Goal: Task Accomplishment & Management: Manage account settings

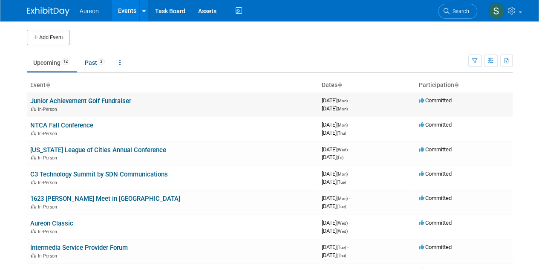
click at [143, 105] on div "In-Person" at bounding box center [172, 108] width 285 height 7
click at [126, 103] on link "Junior Achievement Golf Fundraiser" at bounding box center [80, 101] width 101 height 8
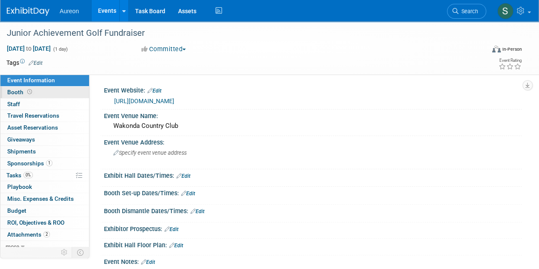
click at [18, 94] on span "Booth" at bounding box center [20, 92] width 26 height 7
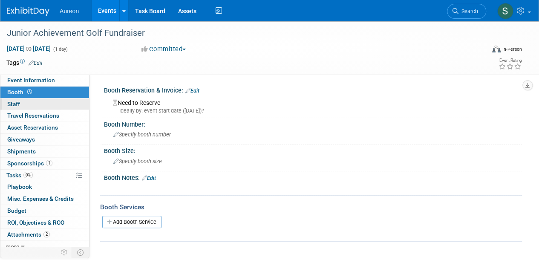
click at [17, 103] on span "Staff 0" at bounding box center [13, 104] width 13 height 7
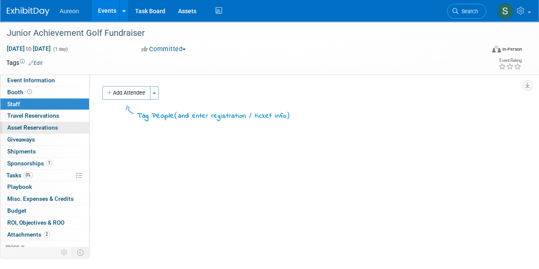
click at [38, 128] on span "Asset Reservations 0" at bounding box center [32, 127] width 51 height 7
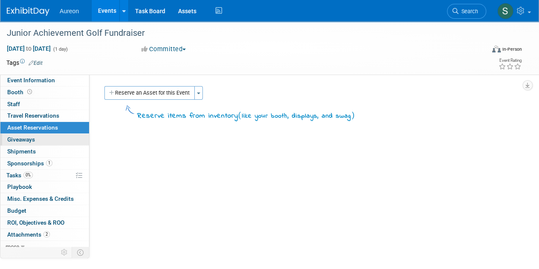
click at [35, 136] on link "0 Giveaways 0" at bounding box center [44, 140] width 89 height 12
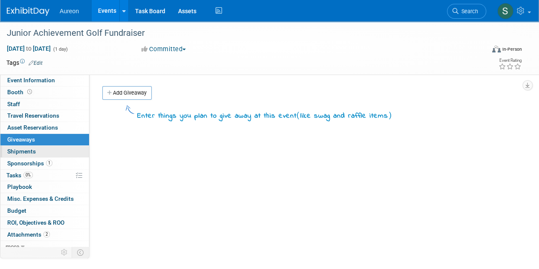
click at [46, 149] on link "0 Shipments 0" at bounding box center [44, 152] width 89 height 12
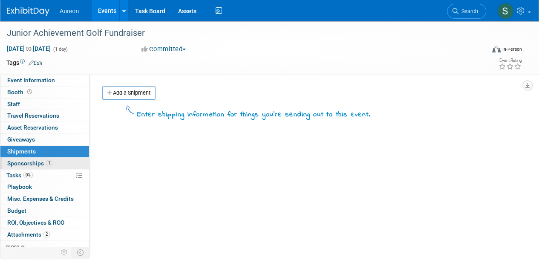
click at [49, 163] on span "1" at bounding box center [49, 163] width 6 height 6
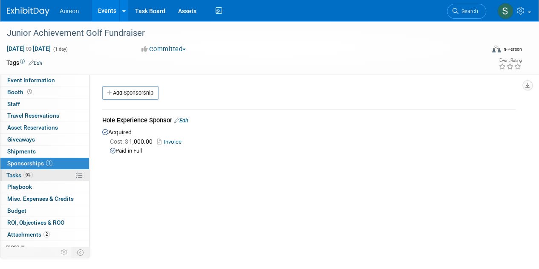
click at [35, 178] on link "0% Tasks 0%" at bounding box center [44, 176] width 89 height 12
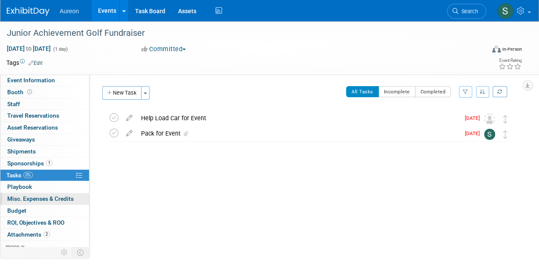
click at [38, 193] on link "0 Misc. Expenses & Credits 0" at bounding box center [44, 199] width 89 height 12
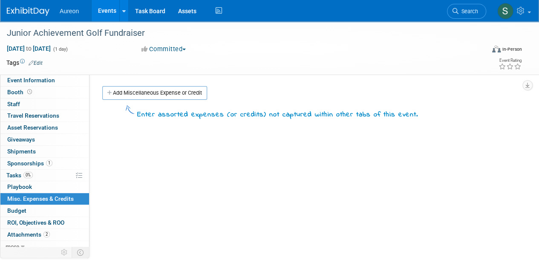
click at [172, 87] on link "Add Miscellaneous Expense or Credit" at bounding box center [154, 93] width 105 height 14
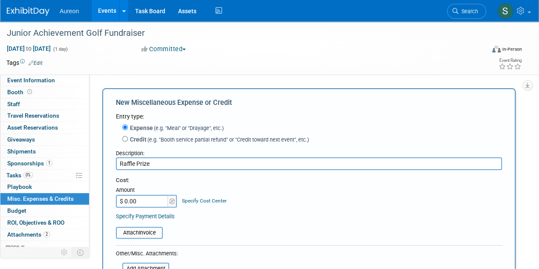
type input "Raffle Prize"
click at [144, 200] on input "$ 0.00" at bounding box center [142, 201] width 53 height 13
type input "$ 50.00"
click at [261, 203] on div "Cost: Amount $ 50.00 Specify Cost Center Cost Center -- Not Specified --" at bounding box center [309, 191] width 386 height 31
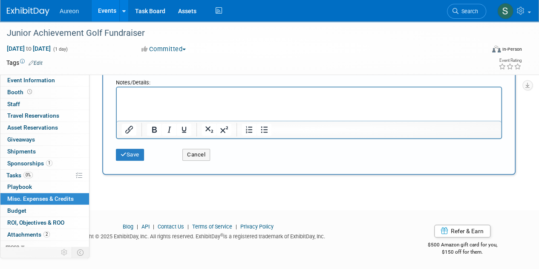
scroll to position [209, 0]
click at [159, 99] on html at bounding box center [309, 93] width 384 height 12
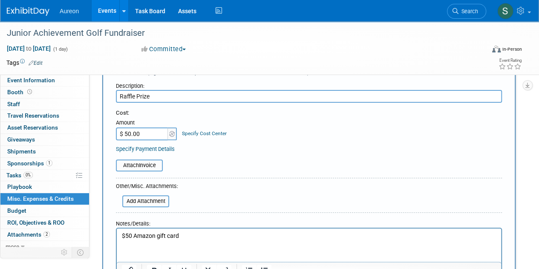
scroll to position [170, 0]
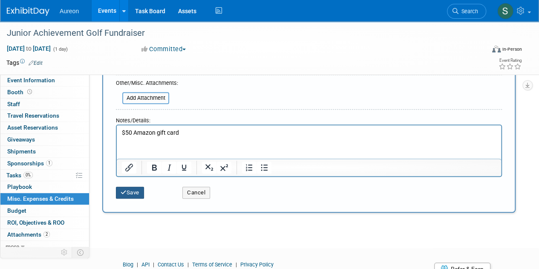
click at [127, 190] on button "Save" at bounding box center [130, 193] width 28 height 12
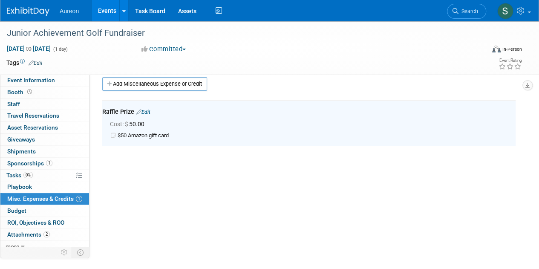
scroll to position [0, 0]
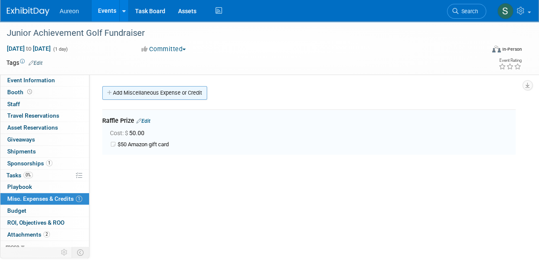
click at [158, 93] on link "Add Miscellaneous Expense or Credit" at bounding box center [154, 93] width 105 height 14
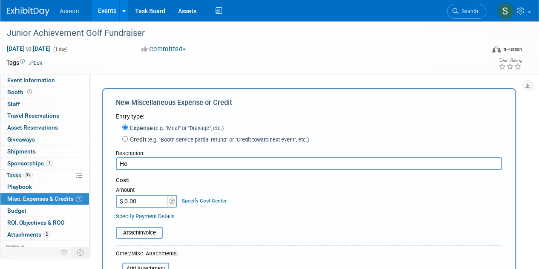
type input "H"
drag, startPoint x: 119, startPoint y: 163, endPoint x: 287, endPoint y: 162, distance: 168.3
click at [287, 162] on input "Beverages for Hole" at bounding box center [309, 163] width 386 height 13
drag, startPoint x: 215, startPoint y: 161, endPoint x: 192, endPoint y: 159, distance: 23.5
click at [215, 161] on input "Beverages for Hole" at bounding box center [309, 163] width 386 height 13
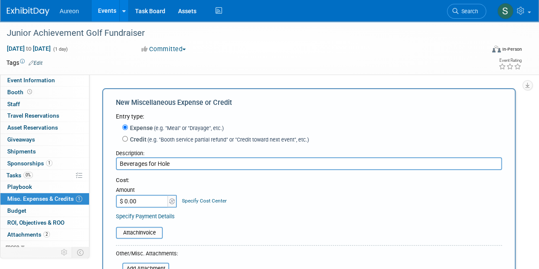
drag, startPoint x: 173, startPoint y: 170, endPoint x: 174, endPoint y: 166, distance: 4.7
click at [174, 168] on form "Entry type: Expense (e.g. "Meal" or "Drayage", etc.) Credit (e.g. "Booth servic…" at bounding box center [309, 237] width 386 height 251
drag, startPoint x: 173, startPoint y: 165, endPoint x: 147, endPoint y: 167, distance: 26.9
click at [147, 167] on input "Beverages for Hole" at bounding box center [309, 163] width 386 height 13
type input "Beverages"
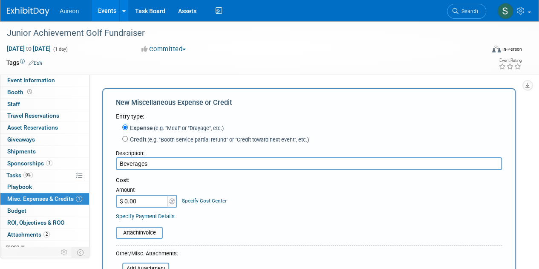
click at [141, 202] on input "$ 0.00" at bounding box center [142, 201] width 53 height 13
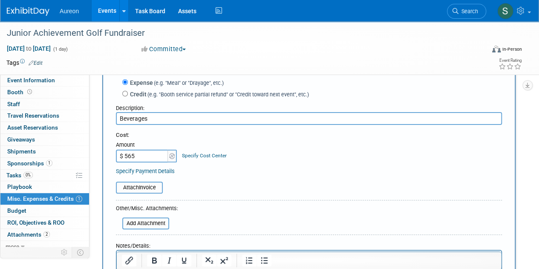
scroll to position [85, 0]
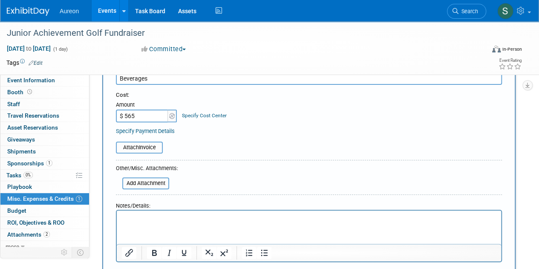
type input "$ 565.00"
click at [186, 219] on p "Rich Text Area. Press ALT-0 for help." at bounding box center [309, 218] width 375 height 9
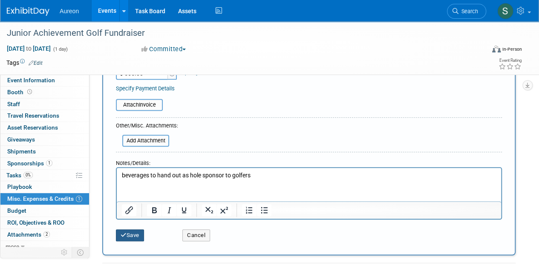
click at [123, 233] on icon "submit" at bounding box center [124, 235] width 6 height 6
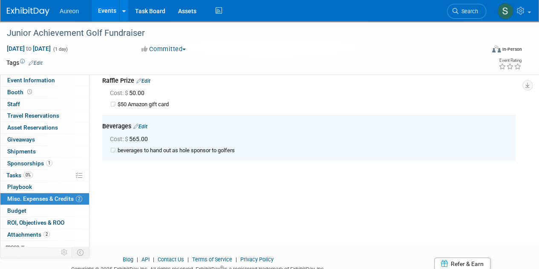
scroll to position [0, 0]
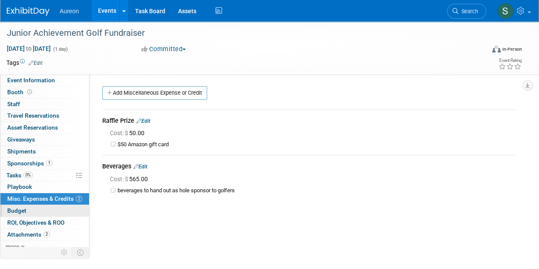
click at [32, 207] on link "Budget" at bounding box center [44, 211] width 89 height 12
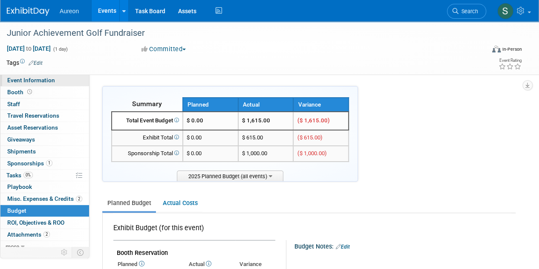
click at [55, 82] on link "Event Information" at bounding box center [44, 81] width 89 height 12
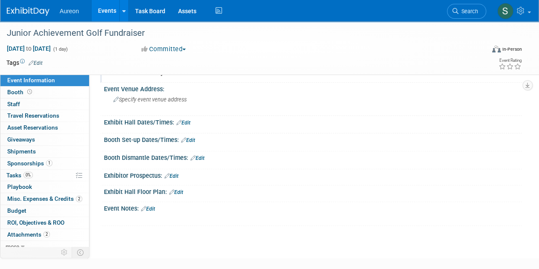
scroll to position [15, 0]
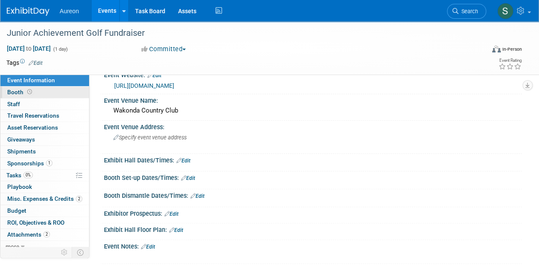
click at [16, 94] on span "Booth" at bounding box center [20, 92] width 26 height 7
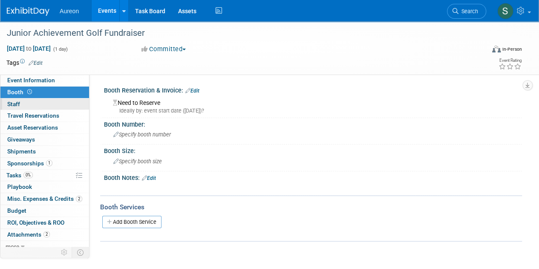
click at [17, 105] on span "Staff 0" at bounding box center [13, 104] width 13 height 7
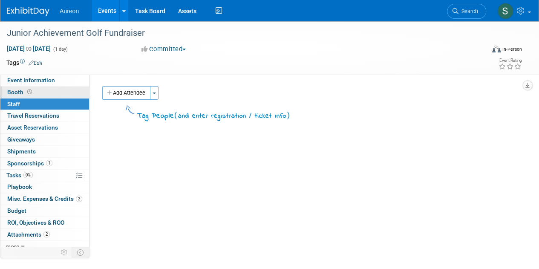
click at [16, 92] on span "Booth" at bounding box center [20, 92] width 26 height 7
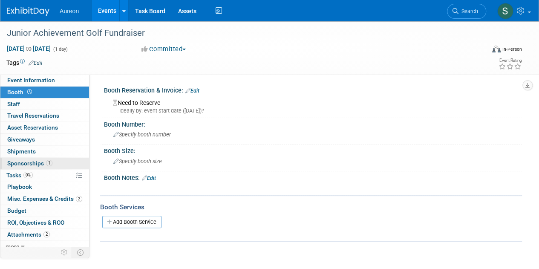
click at [37, 160] on span "Sponsorships 1" at bounding box center [29, 163] width 45 height 7
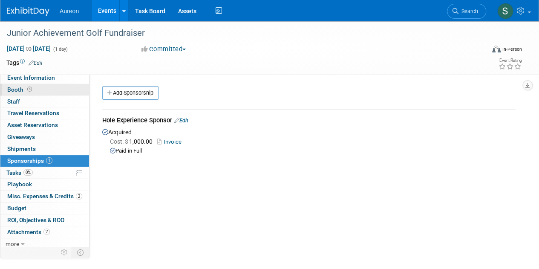
scroll to position [3, 0]
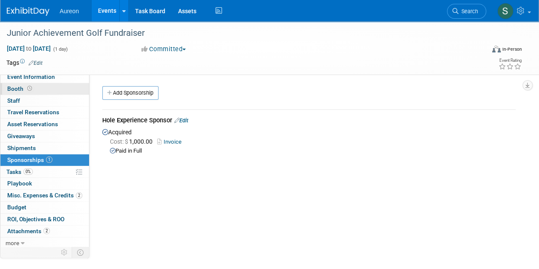
click at [46, 91] on link "Booth" at bounding box center [44, 89] width 89 height 12
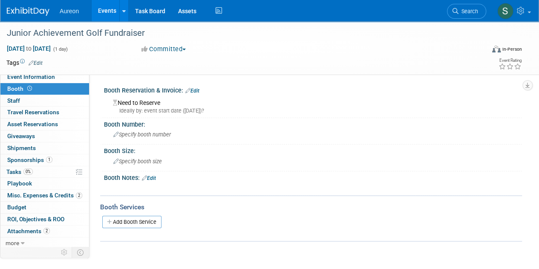
click at [46, 72] on div "Junior Achievement Golf Fundraiser Sep 15, 2025 to Sep 15, 2025 (1 day) Sep 15,…" at bounding box center [269, 47] width 539 height 53
click at [46, 76] on span "Event Information" at bounding box center [31, 76] width 48 height 7
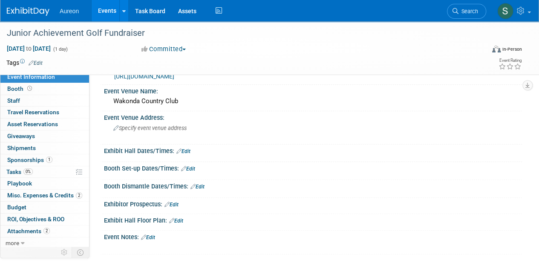
scroll to position [43, 0]
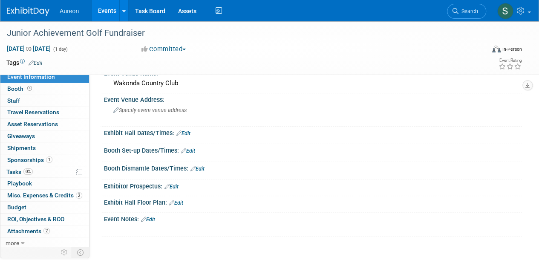
click at [150, 217] on link "Edit" at bounding box center [148, 219] width 14 height 6
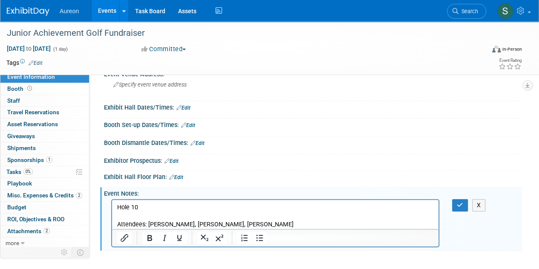
scroll to position [55, 0]
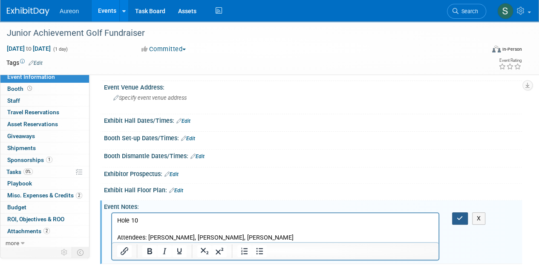
click at [464, 215] on button "button" at bounding box center [460, 218] width 16 height 12
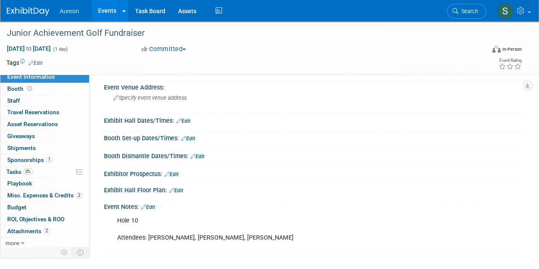
click at [184, 119] on link "Edit" at bounding box center [183, 121] width 14 height 6
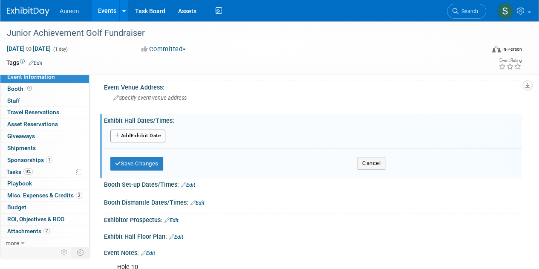
click at [129, 118] on div "Exhibit Hall Dates/Times: Edit" at bounding box center [313, 119] width 418 height 11
click at [382, 164] on button "Cancel" at bounding box center [372, 163] width 28 height 13
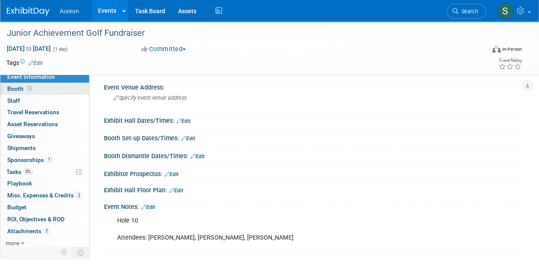
click at [23, 89] on span "Booth" at bounding box center [20, 88] width 26 height 7
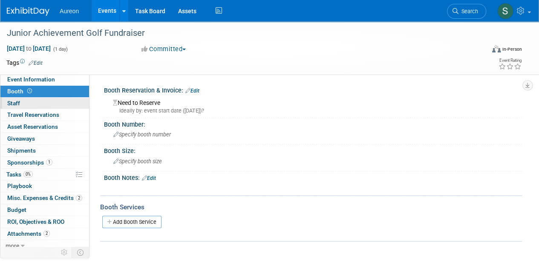
scroll to position [0, 0]
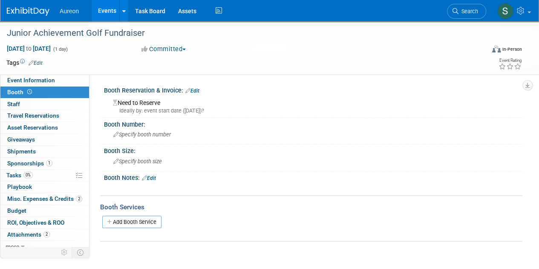
click at [16, 10] on img at bounding box center [28, 11] width 43 height 9
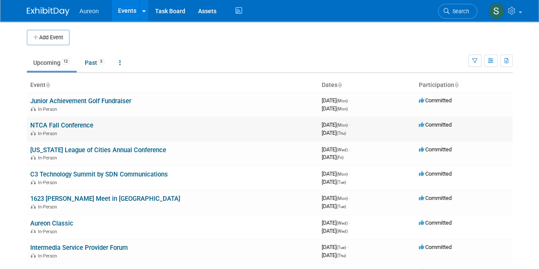
click at [59, 121] on link "NTCA Fall Conference" at bounding box center [61, 125] width 63 height 8
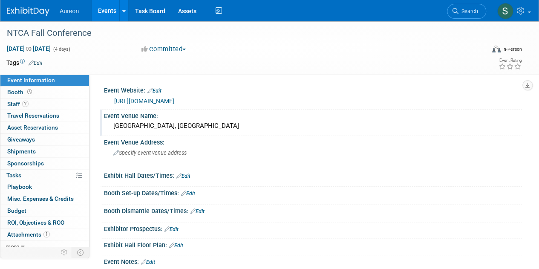
click at [160, 115] on div "Event Venue Name:" at bounding box center [313, 115] width 418 height 11
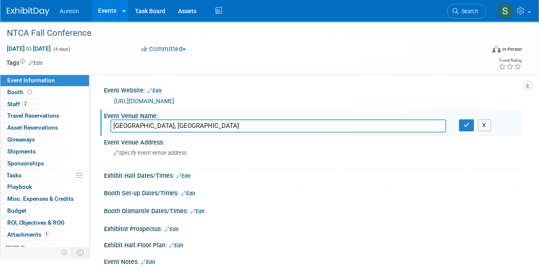
drag, startPoint x: 179, startPoint y: 124, endPoint x: 91, endPoint y: 122, distance: 87.4
click at [91, 122] on div "Event Website: Edit https://www.ntca.org/learn/events/fall-conference Event Ven…" at bounding box center [305, 163] width 433 height 176
type input "Caesars Palace"
click at [462, 126] on button "button" at bounding box center [466, 125] width 15 height 12
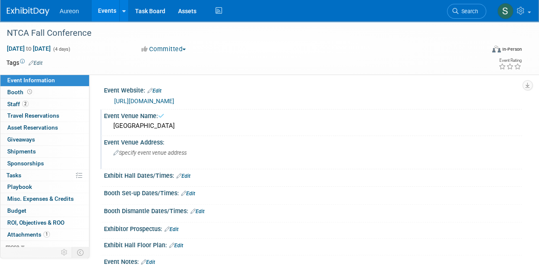
click at [159, 157] on div "Specify event venue address" at bounding box center [190, 156] width 161 height 20
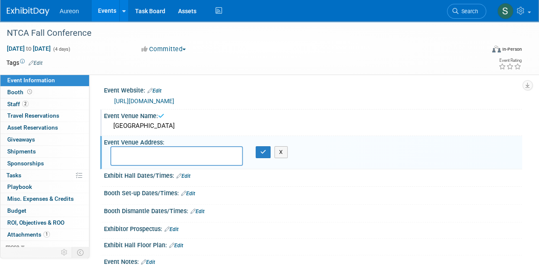
type textarea "K"
type textarea "[GEOGRAPHIC_DATA], [GEOGRAPHIC_DATA]"
drag, startPoint x: 260, startPoint y: 153, endPoint x: 259, endPoint y: 144, distance: 8.6
click at [260, 152] on button "button" at bounding box center [263, 152] width 15 height 12
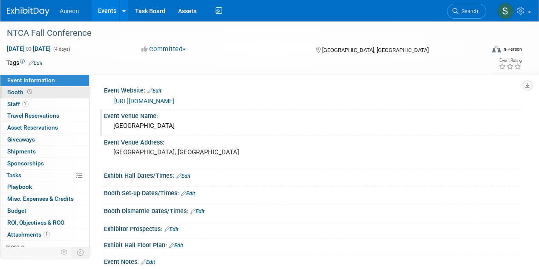
click at [15, 89] on span "Booth" at bounding box center [20, 92] width 26 height 7
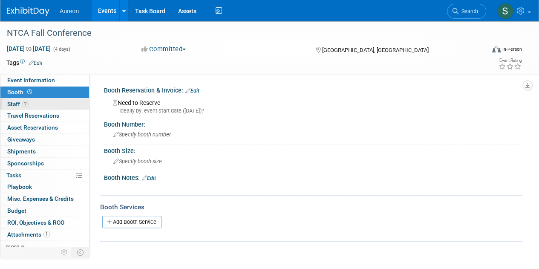
click at [14, 104] on span "Staff 2" at bounding box center [17, 104] width 21 height 7
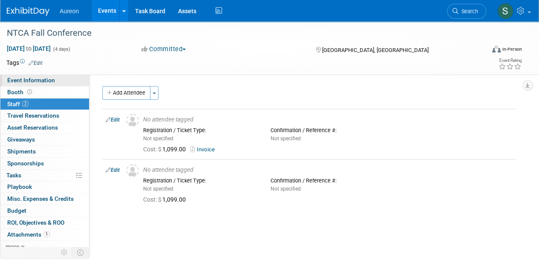
click at [18, 81] on span "Event Information" at bounding box center [31, 80] width 48 height 7
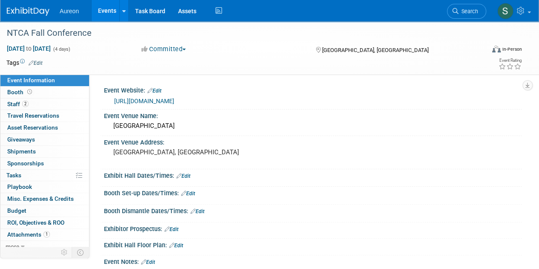
click at [72, 19] on ul "Aureon Events Add Event Bulk Upload Events Shareable Event Boards Recently View…" at bounding box center [142, 10] width 164 height 21
click at [18, 11] on img at bounding box center [28, 11] width 43 height 9
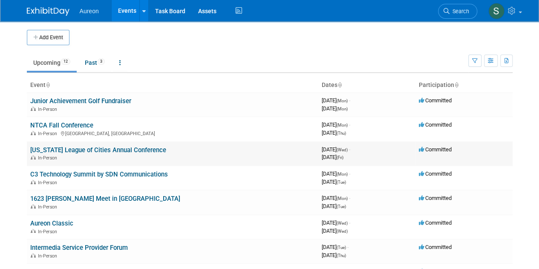
click at [131, 147] on link "[US_STATE] League of Cities Annual Conference" at bounding box center [98, 150] width 136 height 8
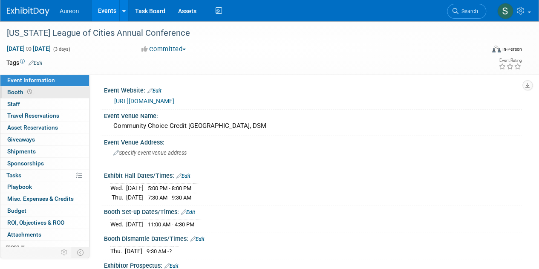
click at [33, 94] on link "Booth" at bounding box center [44, 93] width 89 height 12
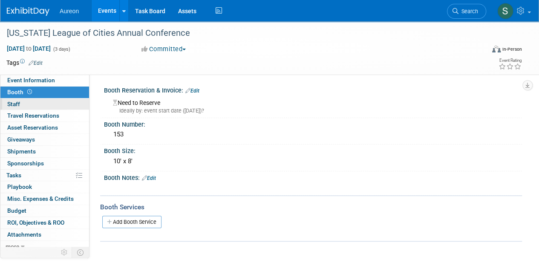
click at [39, 104] on link "0 Staff 0" at bounding box center [44, 104] width 89 height 12
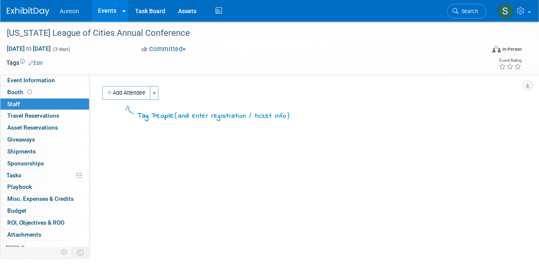
click at [39, 98] on link "0 Staff 0" at bounding box center [44, 104] width 89 height 12
click at [35, 94] on link "Booth" at bounding box center [44, 93] width 89 height 12
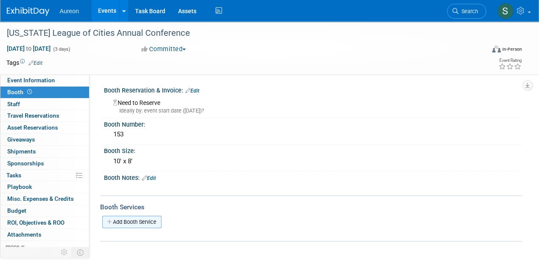
click at [147, 219] on link "Add Booth Service" at bounding box center [131, 222] width 59 height 12
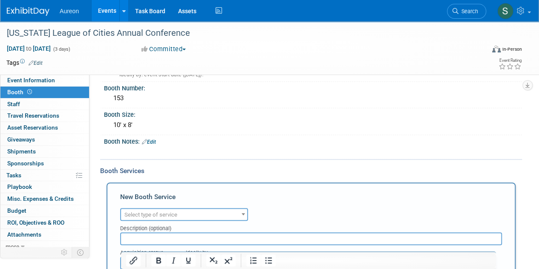
scroll to position [128, 0]
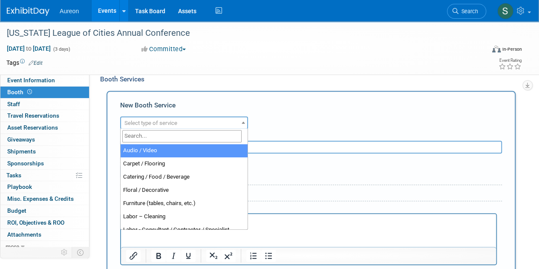
click at [193, 121] on span "Select type of service" at bounding box center [184, 123] width 126 height 12
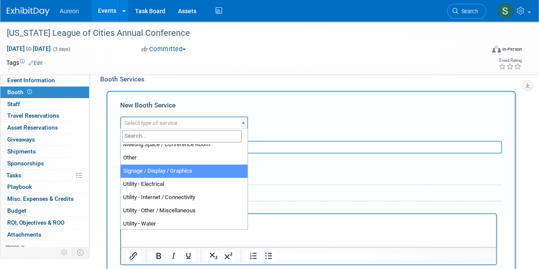
scroll to position [218, 0]
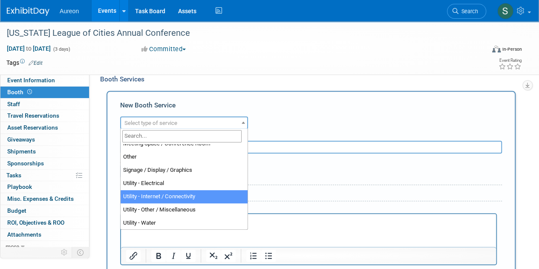
select select "18"
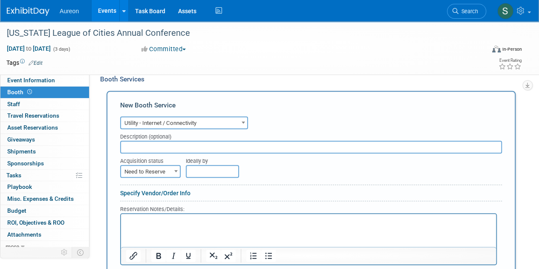
click at [164, 149] on input "text" at bounding box center [311, 147] width 382 height 13
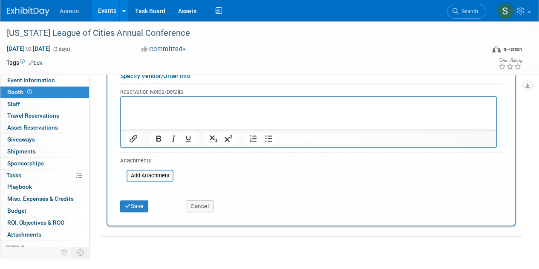
scroll to position [256, 0]
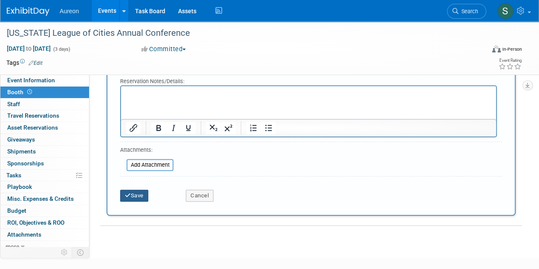
click at [124, 192] on button "Save" at bounding box center [134, 196] width 28 height 12
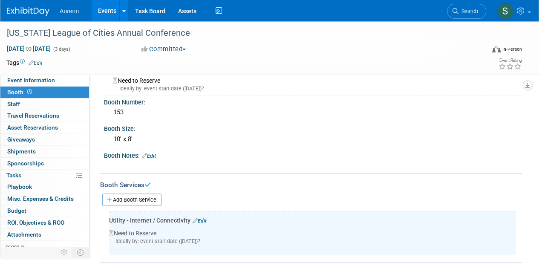
scroll to position [22, 0]
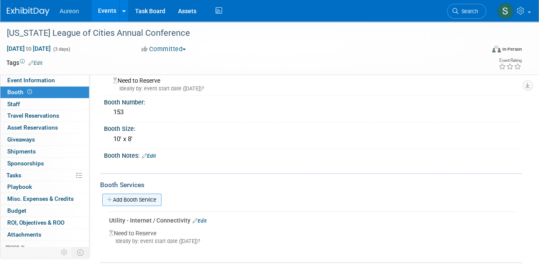
click at [129, 199] on link "Add Booth Service" at bounding box center [131, 199] width 59 height 12
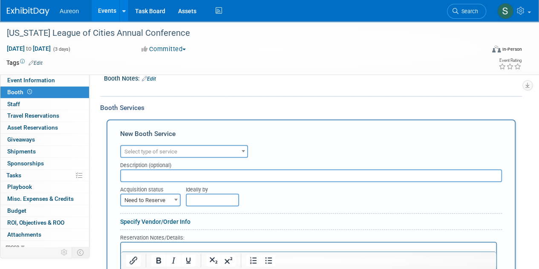
scroll to position [107, 0]
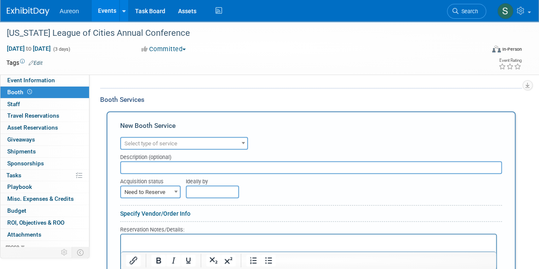
click at [173, 138] on span "Select type of service" at bounding box center [184, 144] width 126 height 12
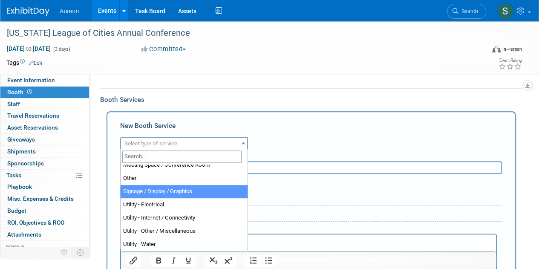
scroll to position [218, 0]
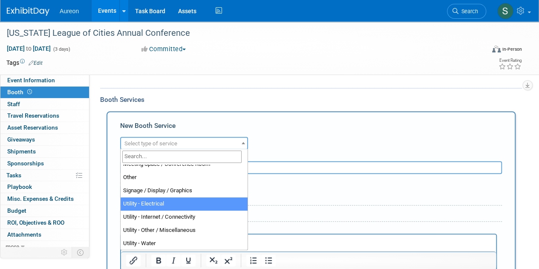
select select "8"
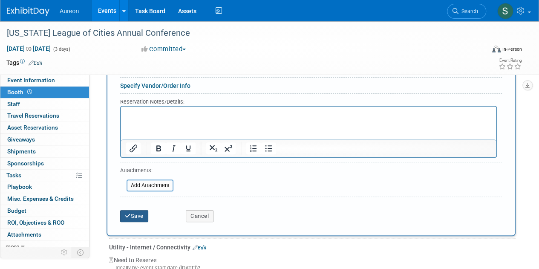
click at [137, 217] on button "Save" at bounding box center [134, 216] width 28 height 12
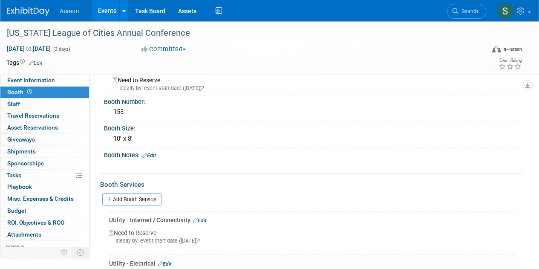
scroll to position [0, 0]
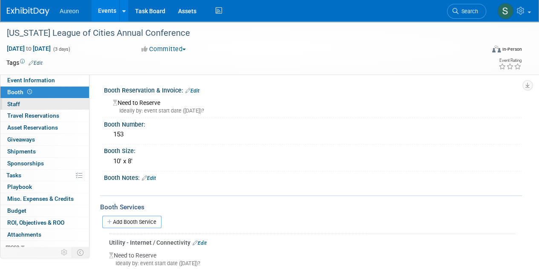
click at [17, 105] on span "Staff 0" at bounding box center [13, 104] width 13 height 7
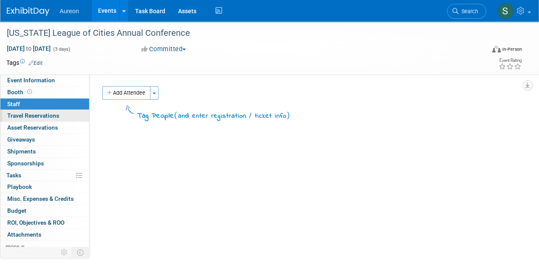
click at [42, 114] on span "Travel Reservations 0" at bounding box center [33, 115] width 52 height 7
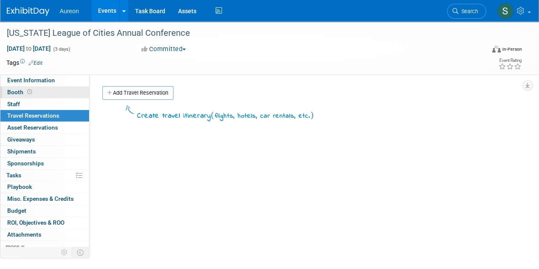
click at [21, 89] on span "Booth" at bounding box center [20, 92] width 26 height 7
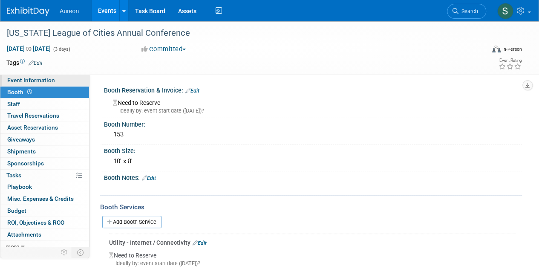
click at [28, 80] on span "Event Information" at bounding box center [31, 80] width 48 height 7
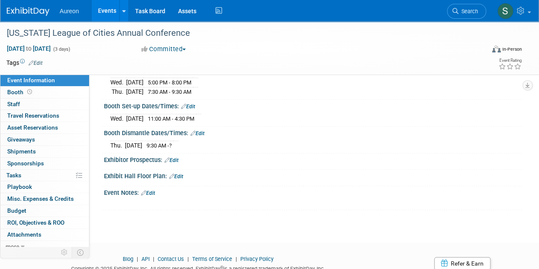
scroll to position [136, 0]
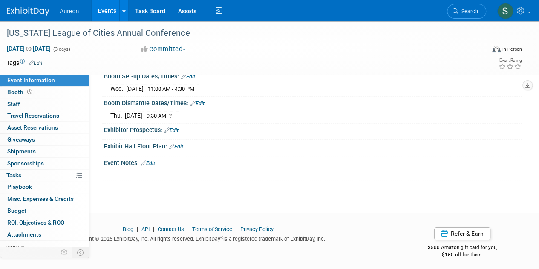
click at [153, 161] on link "Edit" at bounding box center [148, 163] width 14 height 6
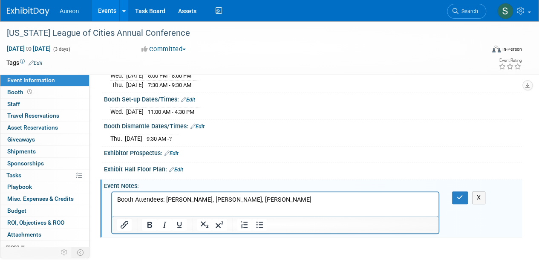
scroll to position [93, 0]
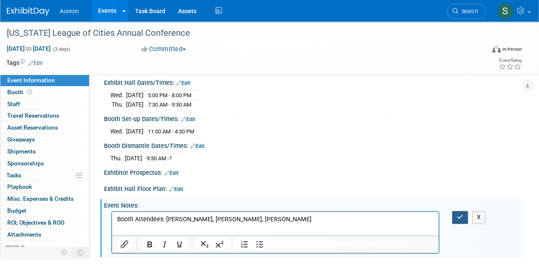
click at [458, 211] on button "button" at bounding box center [460, 217] width 16 height 12
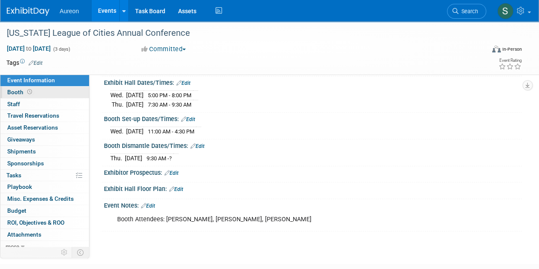
click at [18, 96] on link "Booth" at bounding box center [44, 93] width 89 height 12
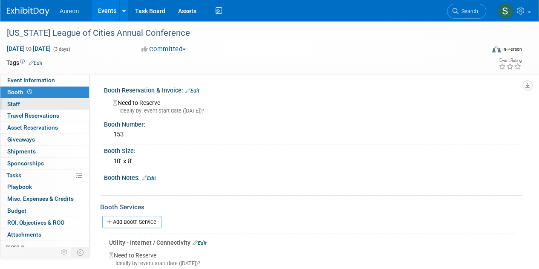
click at [18, 101] on span "Staff 0" at bounding box center [13, 104] width 13 height 7
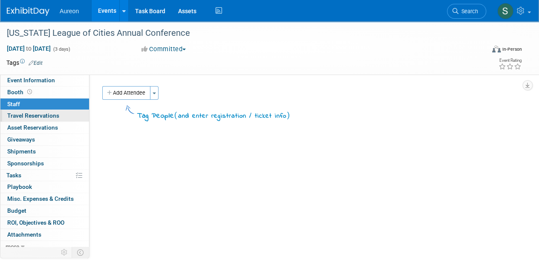
click at [18, 114] on span "Travel Reservations 0" at bounding box center [33, 115] width 52 height 7
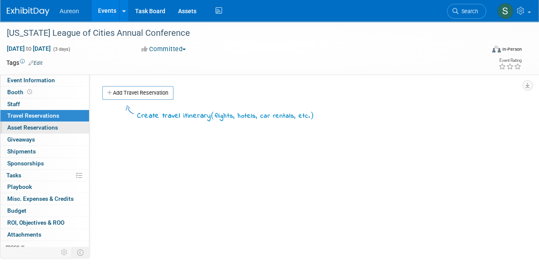
click at [18, 122] on link "0 Asset Reservations 0" at bounding box center [44, 128] width 89 height 12
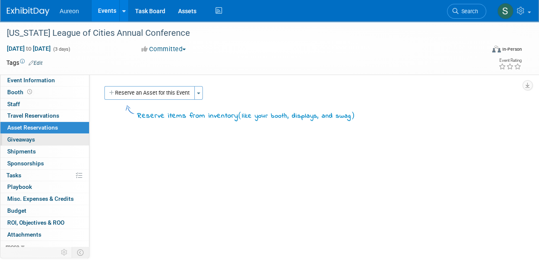
click at [20, 138] on span "Giveaways 0" at bounding box center [21, 139] width 28 height 7
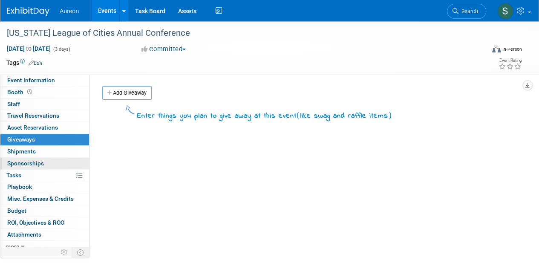
click at [20, 161] on span "Sponsorships 0" at bounding box center [25, 163] width 37 height 7
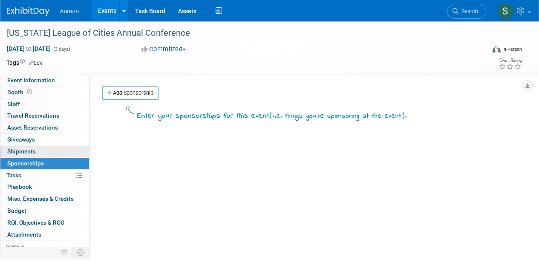
click at [17, 150] on span "Shipments 0" at bounding box center [21, 151] width 29 height 7
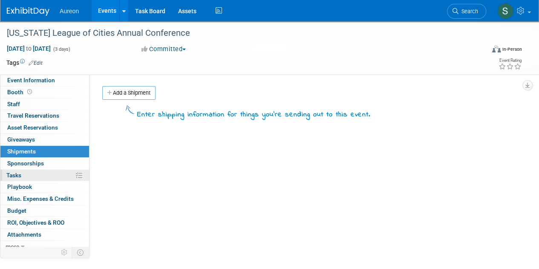
click at [20, 173] on span "Tasks 0%" at bounding box center [13, 175] width 15 height 7
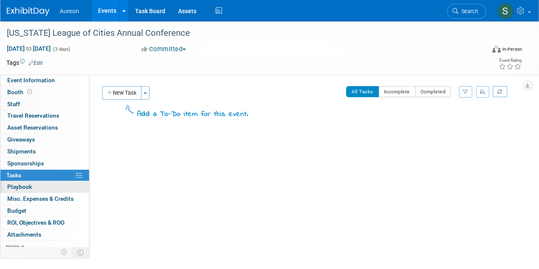
click at [28, 185] on span "Playbook 0" at bounding box center [19, 186] width 25 height 7
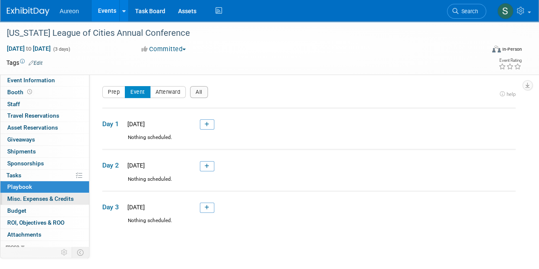
click at [30, 199] on span "Misc. Expenses & Credits 0" at bounding box center [40, 198] width 66 height 7
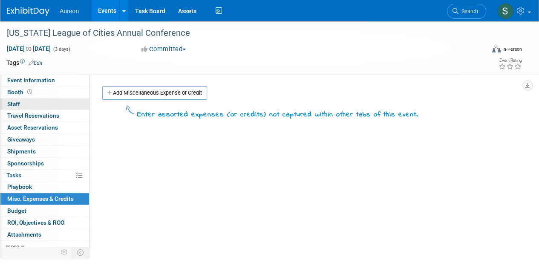
click at [29, 100] on link "0 Staff 0" at bounding box center [44, 104] width 89 height 12
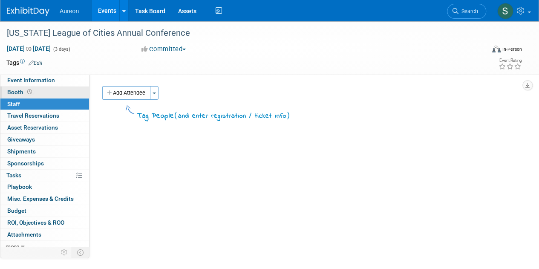
click at [15, 92] on span "Booth" at bounding box center [20, 92] width 26 height 7
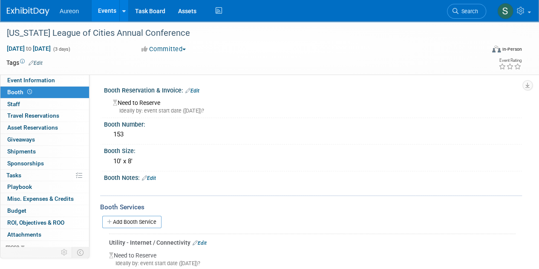
click at [199, 88] on link "Edit" at bounding box center [192, 91] width 14 height 6
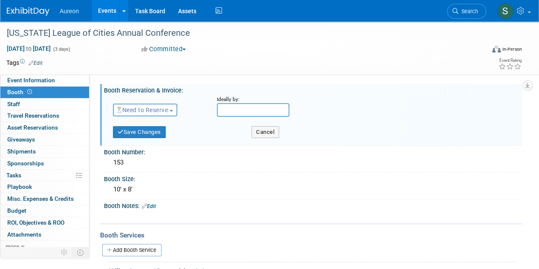
click at [164, 110] on span "Need to Reserve" at bounding box center [142, 110] width 51 height 7
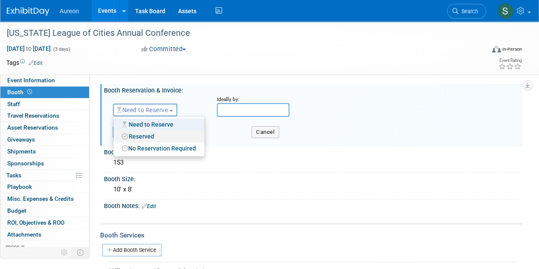
click at [160, 135] on link "Reserved" at bounding box center [158, 136] width 91 height 12
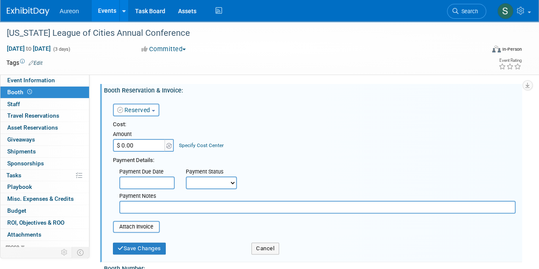
click at [142, 147] on input "$ 0.00" at bounding box center [139, 145] width 53 height 13
type input "$ 1,185.00"
click at [294, 150] on div "Cost: Amount $ 1,185.00 Specify Cost Center Cost Center -- Not Specified --" at bounding box center [314, 136] width 403 height 31
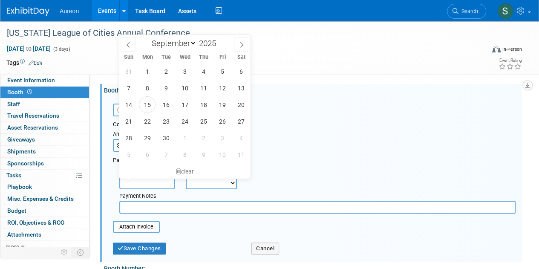
click at [160, 180] on input "text" at bounding box center [146, 182] width 55 height 13
click at [149, 104] on span "15" at bounding box center [147, 104] width 17 height 17
type input "Sep 15, 2025"
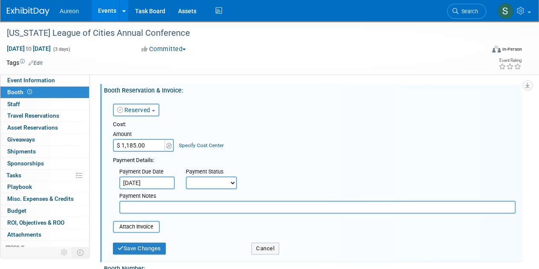
click at [223, 193] on div "Payment Notes" at bounding box center [317, 196] width 396 height 9
click at [220, 175] on div "Payment Status" at bounding box center [214, 172] width 57 height 9
click at [221, 179] on select "Not Paid Yet Partially Paid Paid in Full" at bounding box center [211, 182] width 51 height 13
select select "1"
click at [186, 176] on select "Not Paid Yet Partially Paid Paid in Full" at bounding box center [211, 182] width 51 height 13
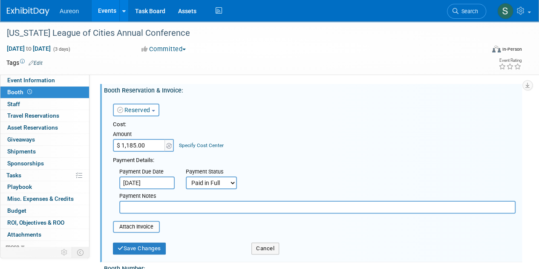
scroll to position [43, 0]
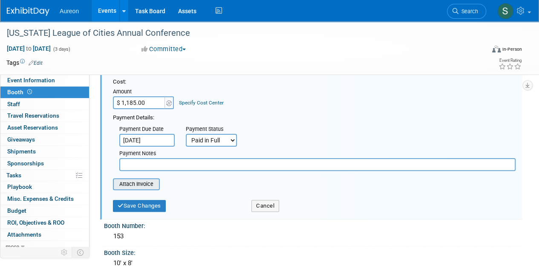
click at [144, 185] on input "file" at bounding box center [108, 184] width 101 height 10
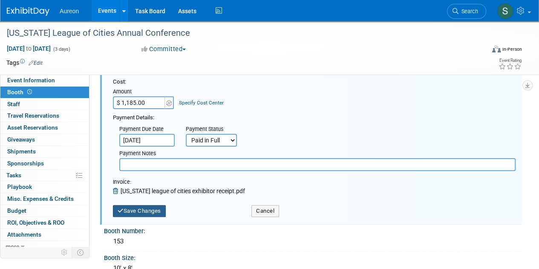
click at [155, 213] on button "Save Changes" at bounding box center [139, 211] width 53 height 12
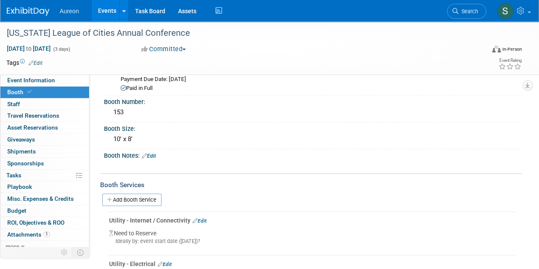
scroll to position [0, 0]
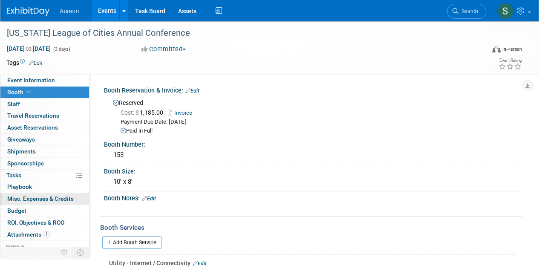
click at [39, 200] on span "Misc. Expenses & Credits 0" at bounding box center [40, 198] width 66 height 7
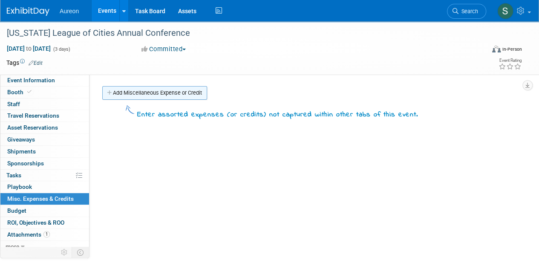
click at [160, 95] on link "Add Miscellaneous Expense or Credit" at bounding box center [154, 93] width 105 height 14
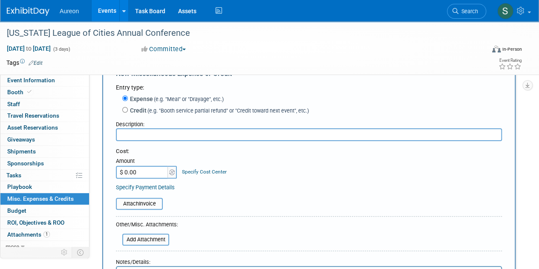
scroll to position [43, 0]
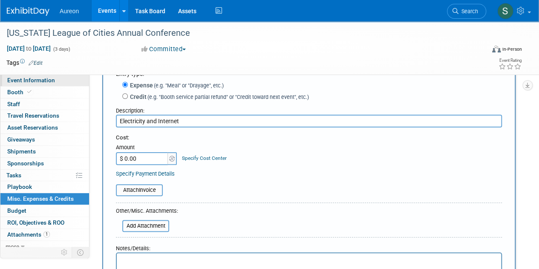
type input "Electricity and Internet"
type input "$ 400.00"
click at [238, 172] on div "Specify Payment Details" at bounding box center [309, 173] width 386 height 9
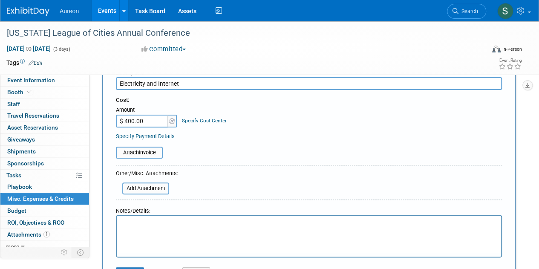
scroll to position [128, 0]
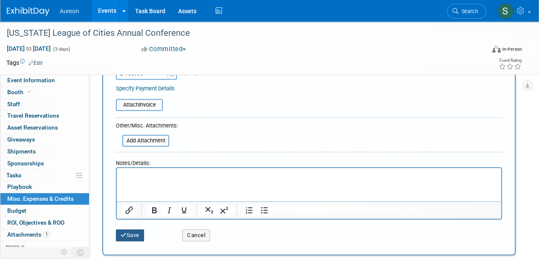
click at [130, 233] on button "Save" at bounding box center [130, 235] width 28 height 12
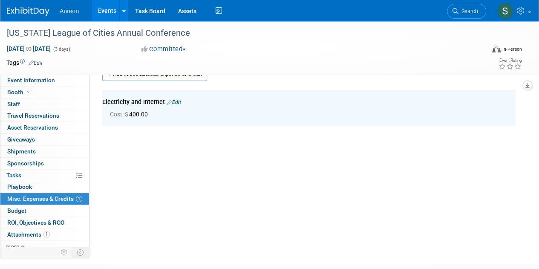
scroll to position [0, 0]
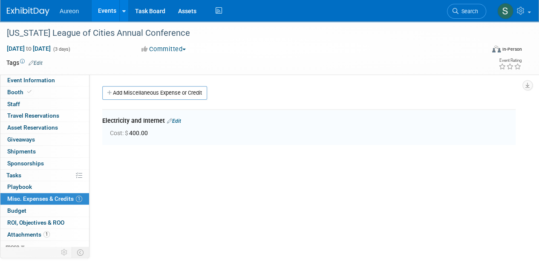
click at [177, 121] on link "Edit" at bounding box center [174, 121] width 14 height 6
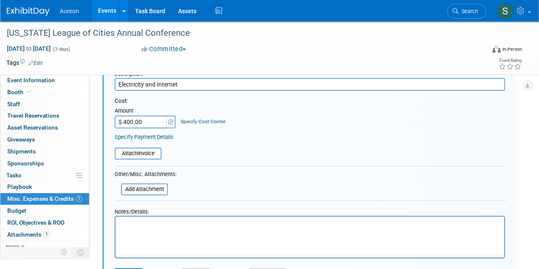
scroll to position [202, 0]
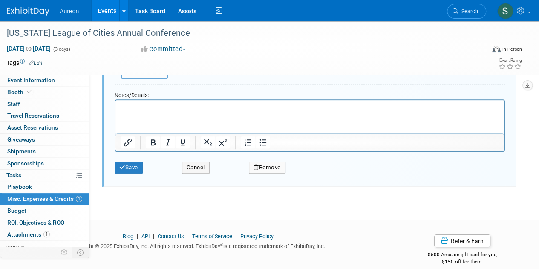
click at [129, 161] on div "Save" at bounding box center [141, 164] width 67 height 17
click at [133, 169] on button "Save" at bounding box center [129, 167] width 28 height 12
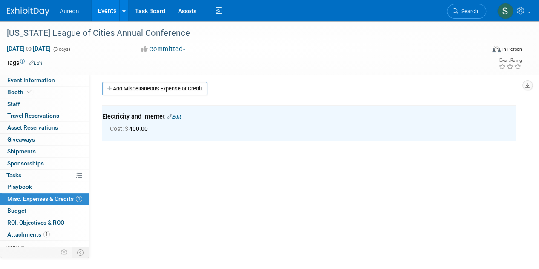
scroll to position [0, 0]
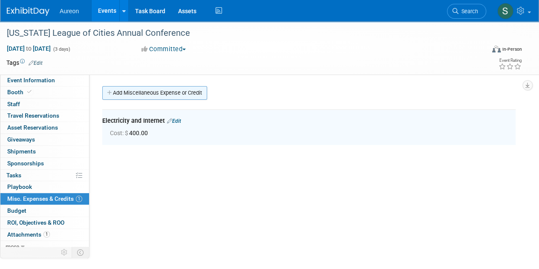
click at [138, 90] on link "Add Miscellaneous Expense or Credit" at bounding box center [154, 93] width 105 height 14
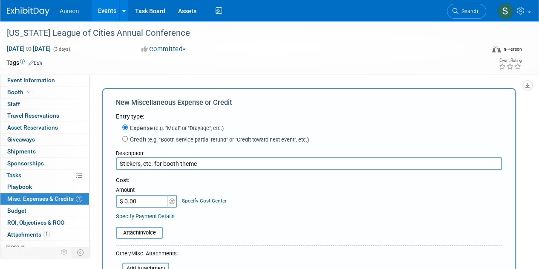
type input "Stickers, etc. for booth theme"
click at [144, 205] on input "$ 0.00" at bounding box center [142, 201] width 53 height 13
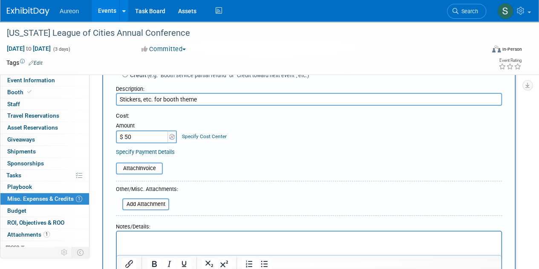
scroll to position [128, 0]
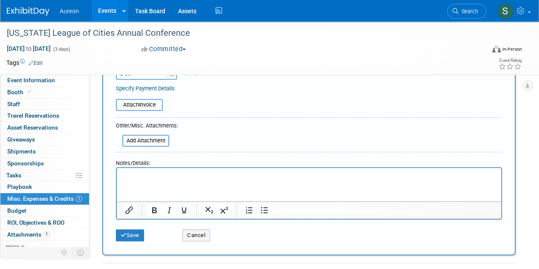
type input "$ 50.00"
click at [221, 112] on form "Entry type: Expense (e.g. "Meal" or "Drayage", etc.) Credit (e.g. "Booth servic…" at bounding box center [309, 114] width 386 height 261
click at [132, 242] on div "Save Cancel" at bounding box center [309, 232] width 386 height 26
click at [131, 228] on div "Save" at bounding box center [143, 232] width 66 height 17
click at [132, 234] on button "Save" at bounding box center [130, 235] width 28 height 12
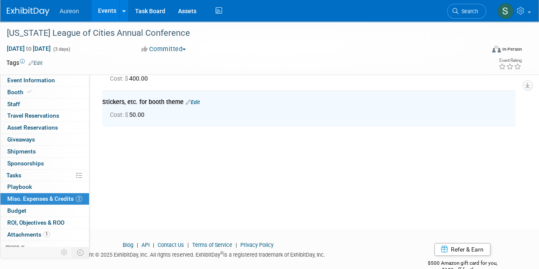
scroll to position [0, 0]
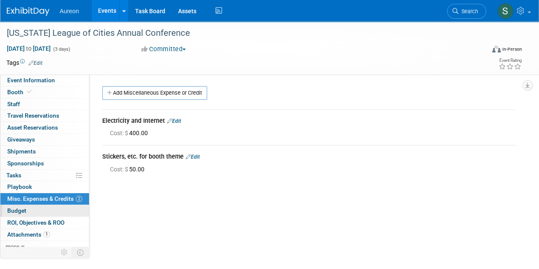
click at [44, 205] on link "Budget" at bounding box center [44, 211] width 89 height 12
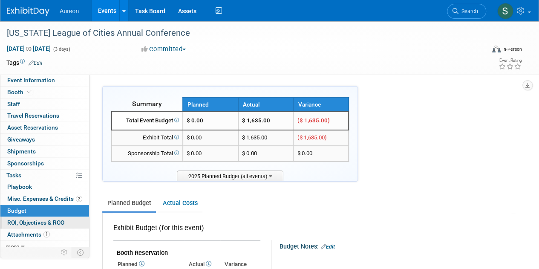
click at [28, 219] on span "ROI, Objectives & ROO 0" at bounding box center [35, 222] width 57 height 7
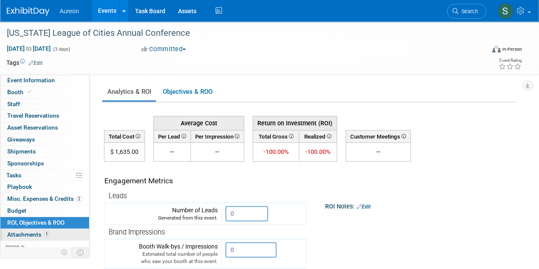
click at [31, 231] on span "Attachments 1" at bounding box center [28, 234] width 43 height 7
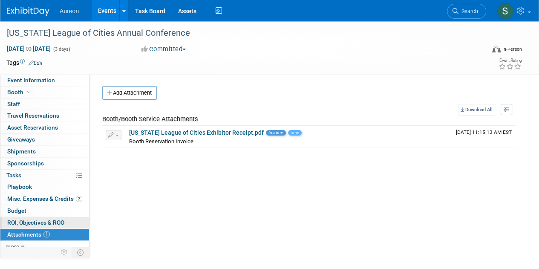
click at [29, 219] on span "ROI, Objectives & ROO 0" at bounding box center [35, 222] width 57 height 7
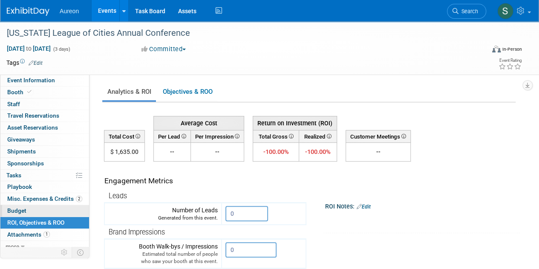
click at [29, 211] on link "Budget" at bounding box center [44, 211] width 89 height 12
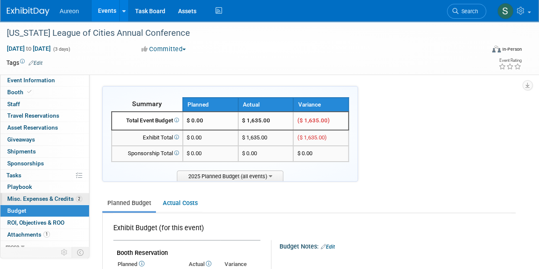
click at [26, 199] on span "Misc. Expenses & Credits 2" at bounding box center [44, 198] width 75 height 7
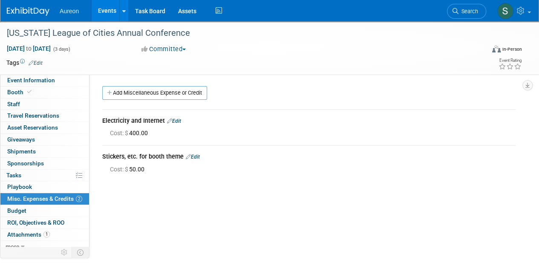
click at [34, 14] on img at bounding box center [28, 11] width 43 height 9
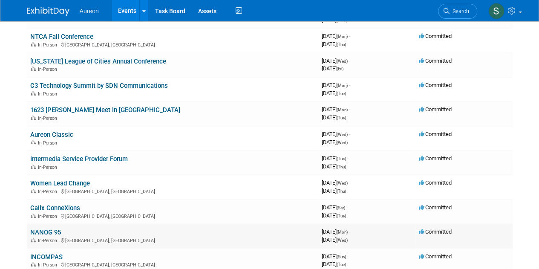
scroll to position [47, 0]
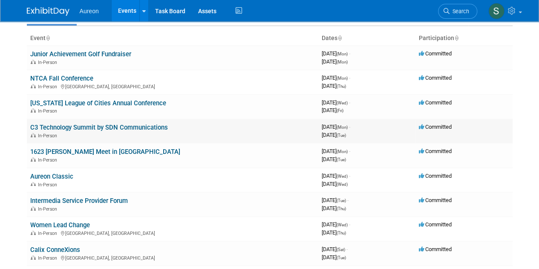
click at [159, 127] on link "C3 Technology Summit by SDN Communications" at bounding box center [99, 128] width 138 height 8
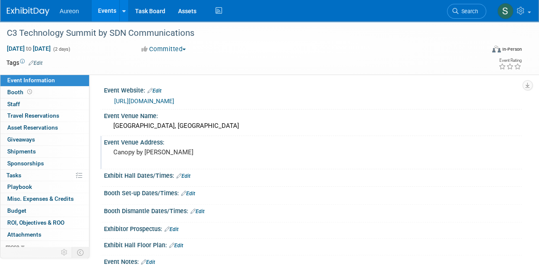
scroll to position [85, 0]
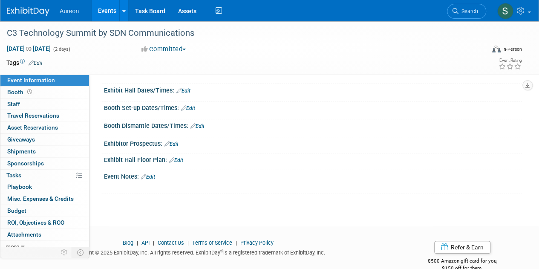
click at [155, 175] on link "Edit" at bounding box center [148, 177] width 14 height 6
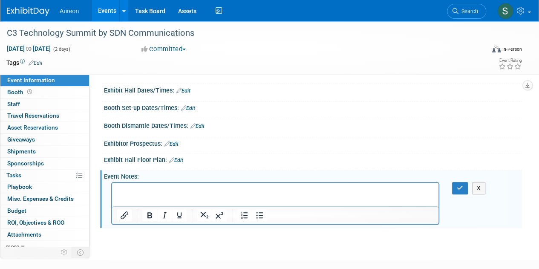
scroll to position [0, 0]
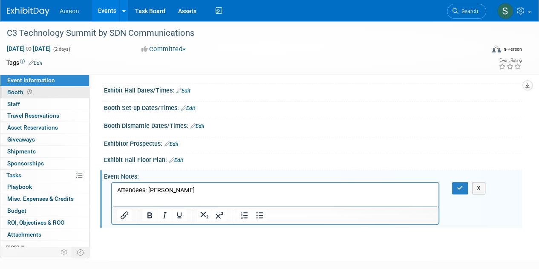
click at [12, 92] on span "Booth" at bounding box center [20, 92] width 26 height 7
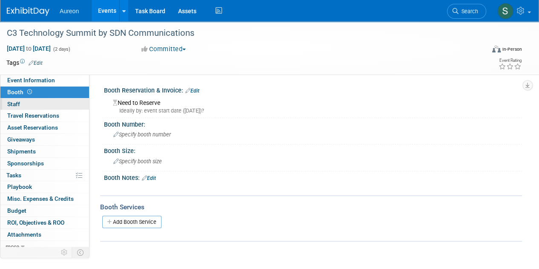
click at [14, 103] on span "Staff 0" at bounding box center [13, 104] width 13 height 7
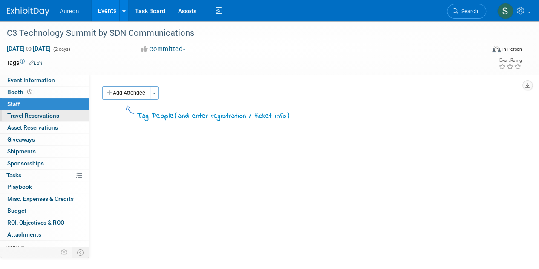
click at [17, 114] on span "Travel Reservations 0" at bounding box center [33, 115] width 52 height 7
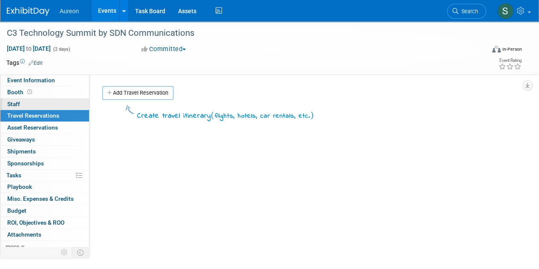
click at [16, 101] on span "Staff 0" at bounding box center [13, 104] width 13 height 7
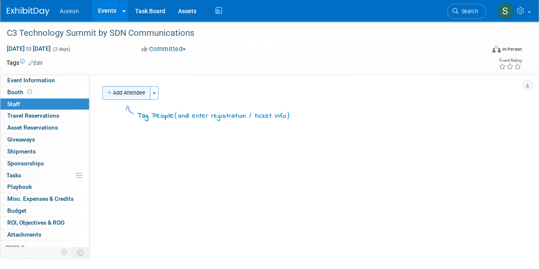
click at [116, 95] on button "Add Attendee" at bounding box center [126, 93] width 48 height 14
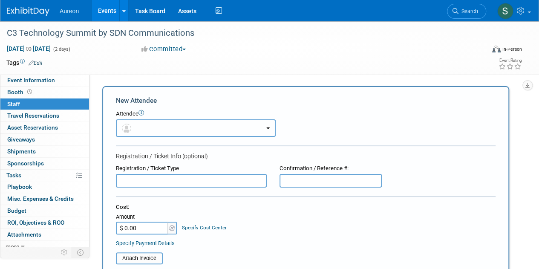
click at [132, 126] on span "button" at bounding box center [128, 127] width 12 height 7
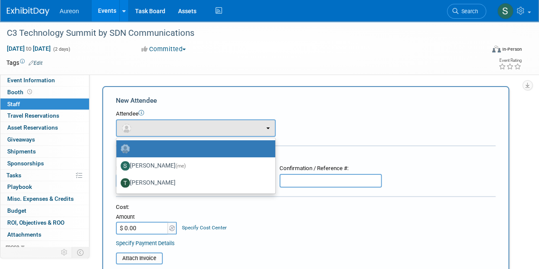
click at [360, 124] on div "Attendee <img src="[URL][DOMAIN_NAME]" style="width: 22px; height: 22px; border…" at bounding box center [306, 123] width 380 height 27
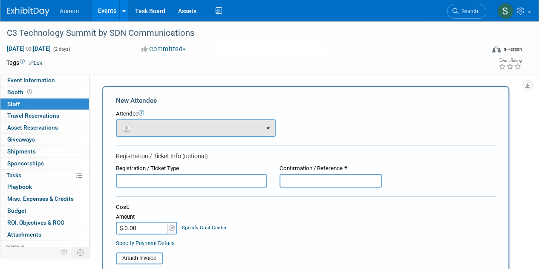
scroll to position [43, 0]
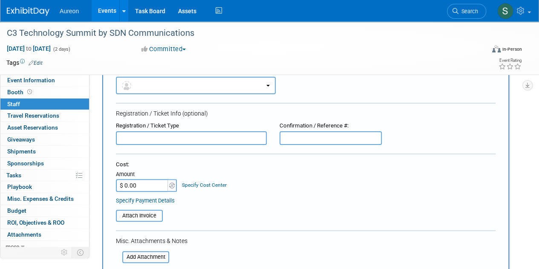
click at [154, 139] on input "text" at bounding box center [191, 138] width 151 height 14
click at [388, 234] on form "New Attendee Attendee <img src="[URL][DOMAIN_NAME]" style="width: 22px; height:…" at bounding box center [306, 209] width 380 height 313
click at [222, 213] on table "Attach Invoice" at bounding box center [306, 216] width 380 height 12
drag, startPoint x: 135, startPoint y: 139, endPoint x: 79, endPoint y: 131, distance: 56.5
click at [84, 136] on div "Event Information Event Info Booth Booth 0 Staff 0 Staff 0 Travel Reservations …" at bounding box center [269, 182] width 539 height 406
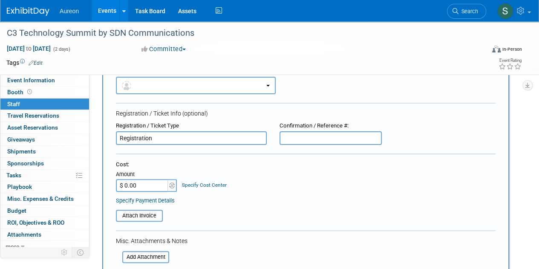
type input "Registration"
click at [142, 185] on input "$ 0.00" at bounding box center [142, 185] width 53 height 13
type input "$ 495.00"
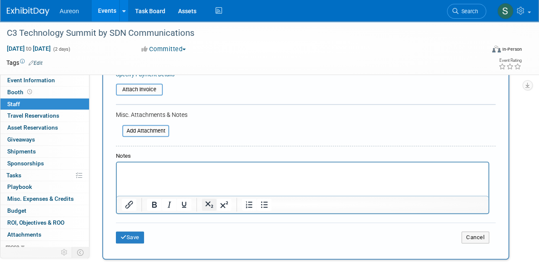
scroll to position [170, 0]
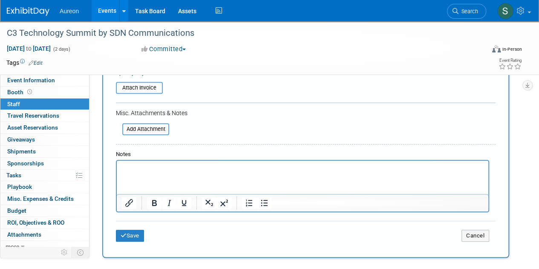
click at [161, 173] on html at bounding box center [303, 167] width 372 height 12
click at [139, 234] on button "Save" at bounding box center [130, 236] width 28 height 12
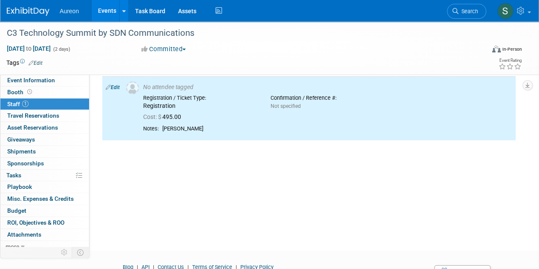
scroll to position [0, 0]
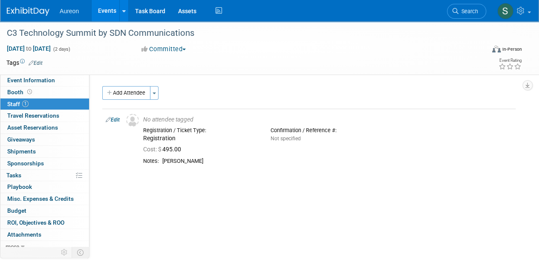
click at [20, 9] on img at bounding box center [28, 11] width 43 height 9
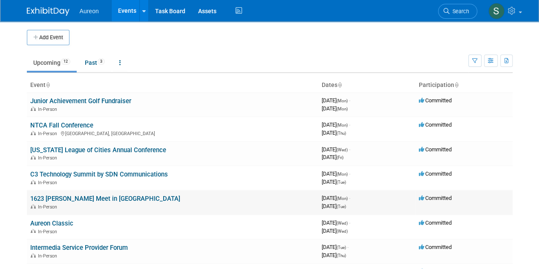
click at [108, 196] on link "1623 [PERSON_NAME] Meet in [GEOGRAPHIC_DATA]" at bounding box center [105, 199] width 150 height 8
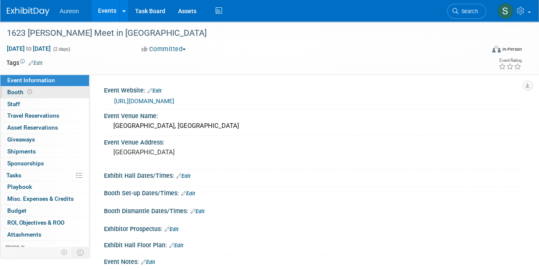
click at [16, 94] on span "Booth" at bounding box center [20, 92] width 26 height 7
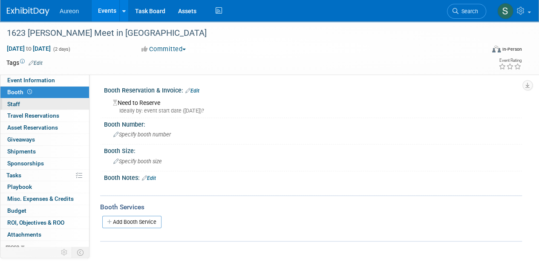
click at [17, 104] on span "Staff 0" at bounding box center [13, 104] width 13 height 7
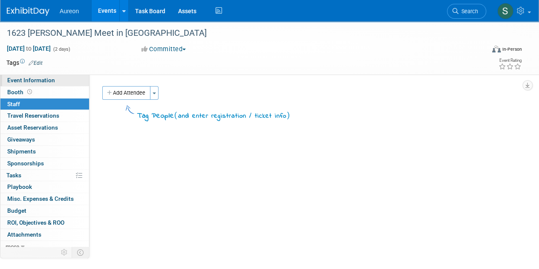
click at [11, 83] on span "Event Information" at bounding box center [31, 80] width 48 height 7
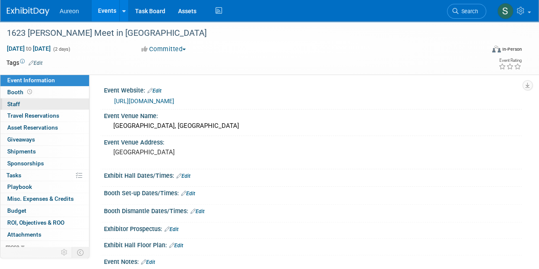
click at [17, 106] on span "Staff 0" at bounding box center [13, 104] width 13 height 7
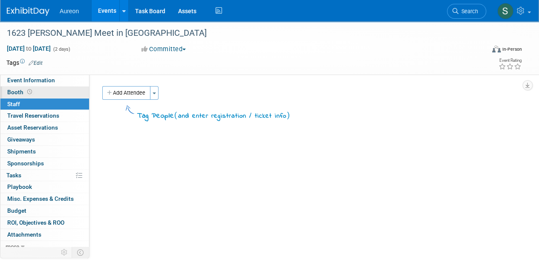
click at [26, 90] on span at bounding box center [30, 92] width 8 height 6
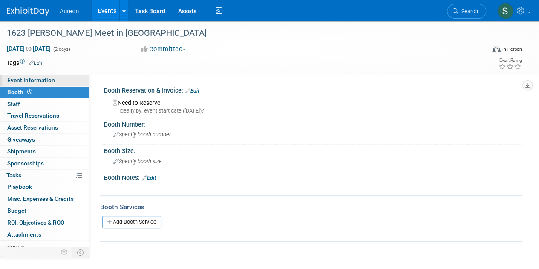
click at [27, 81] on span "Event Information" at bounding box center [31, 80] width 48 height 7
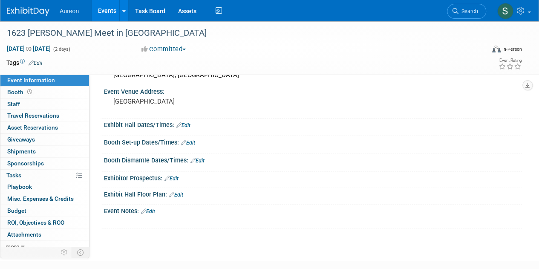
scroll to position [101, 0]
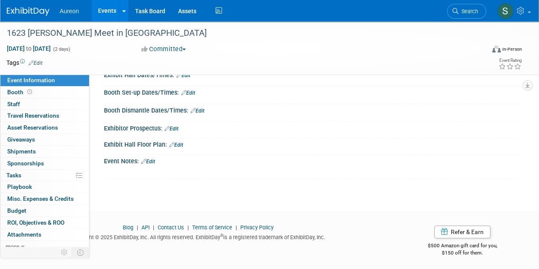
click at [151, 160] on link "Edit" at bounding box center [148, 162] width 14 height 6
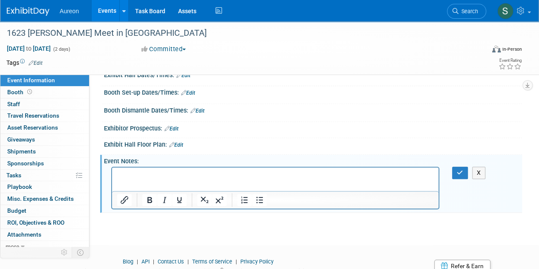
scroll to position [0, 0]
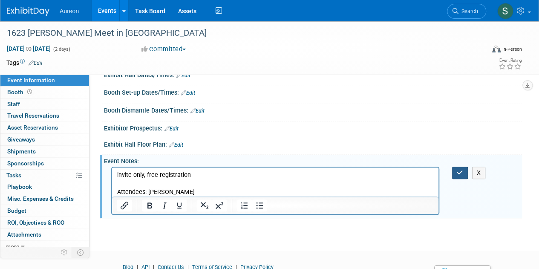
click at [461, 170] on icon "button" at bounding box center [460, 173] width 6 height 6
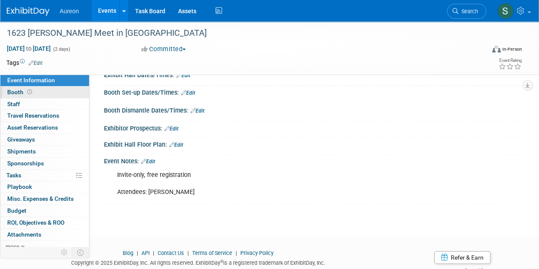
click at [18, 91] on span "Booth" at bounding box center [20, 92] width 26 height 7
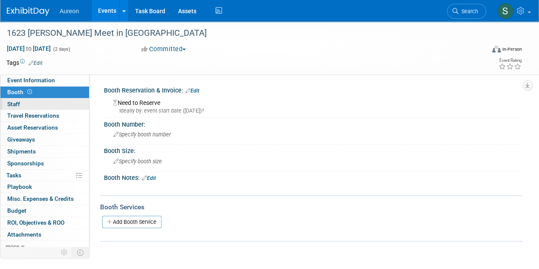
click at [17, 101] on span "Staff 0" at bounding box center [13, 104] width 13 height 7
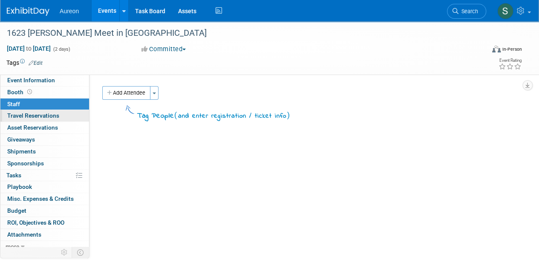
click at [12, 115] on span "Travel Reservations 0" at bounding box center [33, 115] width 52 height 7
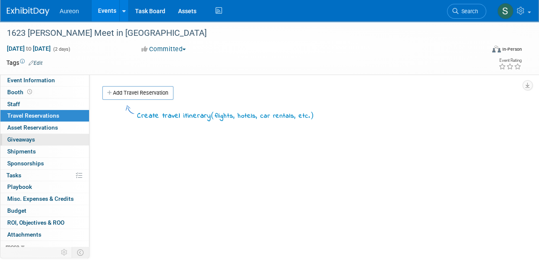
click at [10, 138] on span "Giveaways 0" at bounding box center [21, 139] width 28 height 7
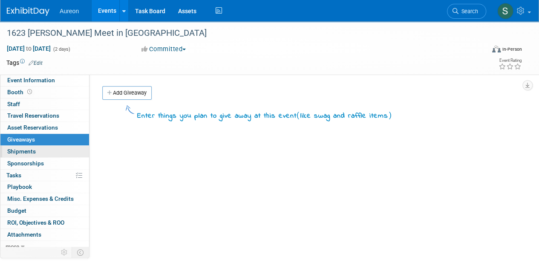
click at [12, 151] on span "Shipments 0" at bounding box center [21, 151] width 29 height 7
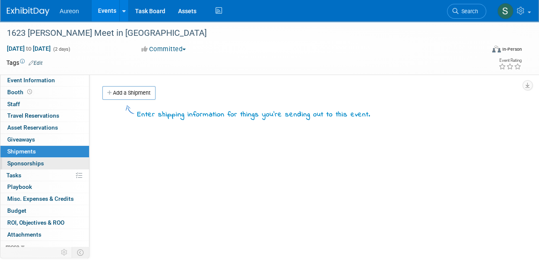
click at [19, 160] on span "Sponsorships 0" at bounding box center [25, 163] width 37 height 7
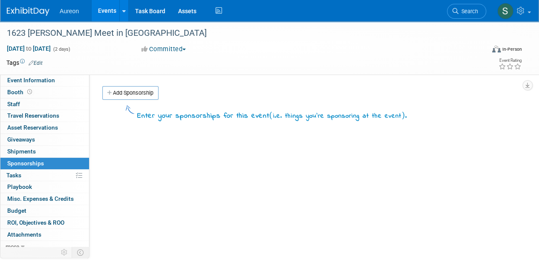
click at [20, 11] on img at bounding box center [28, 11] width 43 height 9
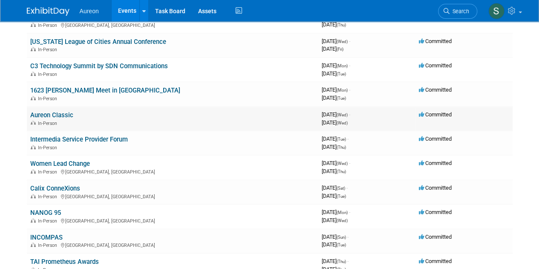
scroll to position [128, 0]
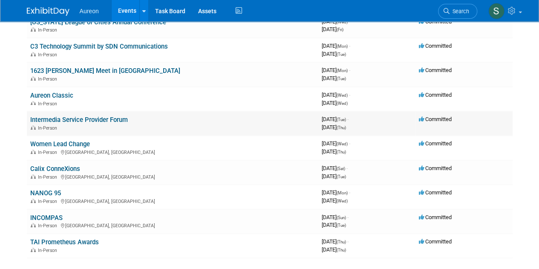
click at [55, 120] on link "Intermedia Service Provider Forum" at bounding box center [79, 120] width 98 height 8
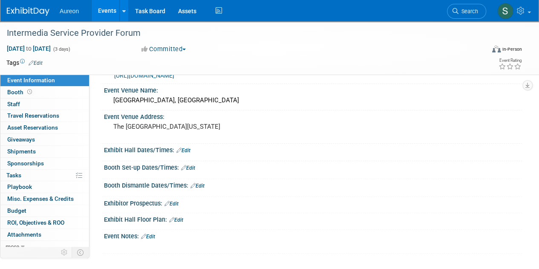
scroll to position [85, 0]
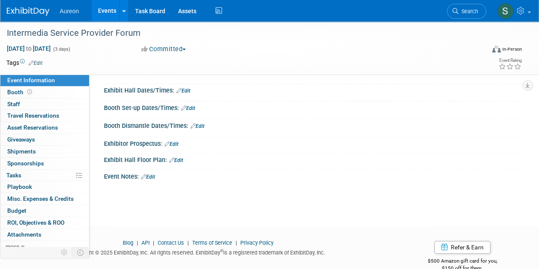
click at [152, 175] on link "Edit" at bounding box center [148, 177] width 14 height 6
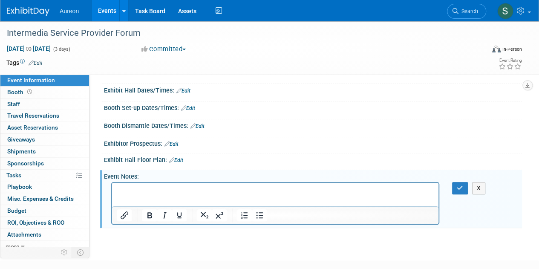
scroll to position [0, 0]
click at [454, 186] on button "button" at bounding box center [460, 188] width 16 height 12
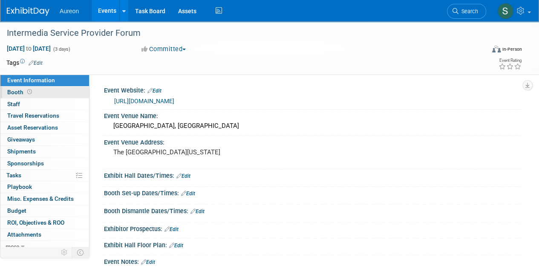
click at [6, 92] on link "Booth" at bounding box center [44, 93] width 89 height 12
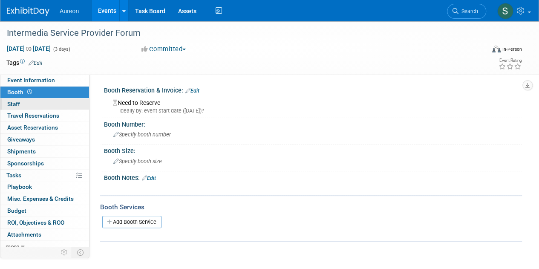
click at [10, 103] on span "Staff 0" at bounding box center [13, 104] width 13 height 7
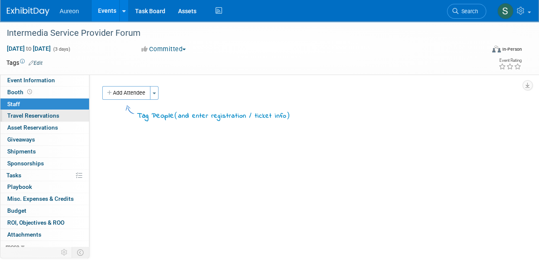
click at [10, 113] on span "Travel Reservations 0" at bounding box center [33, 115] width 52 height 7
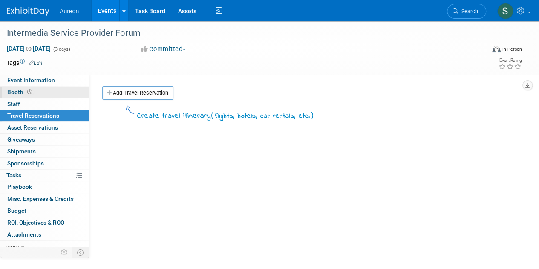
click at [16, 95] on link "Booth" at bounding box center [44, 93] width 89 height 12
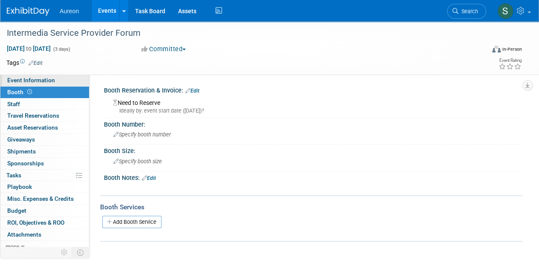
click at [25, 83] on span "Event Information" at bounding box center [31, 80] width 48 height 7
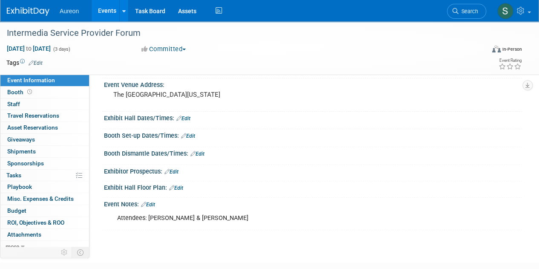
scroll to position [109, 0]
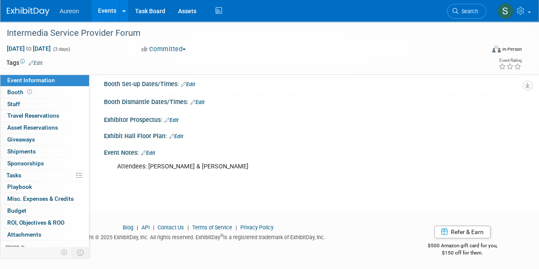
click at [148, 150] on link "Edit" at bounding box center [148, 153] width 14 height 6
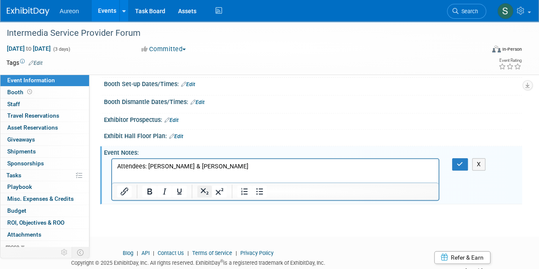
scroll to position [0, 0]
click at [259, 165] on p "Attendees: David Willem & Francis Wenthold" at bounding box center [275, 166] width 317 height 9
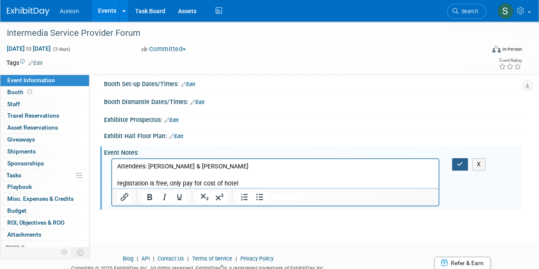
click at [453, 161] on button "button" at bounding box center [460, 164] width 16 height 12
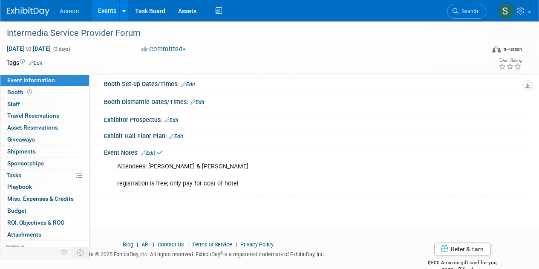
click at [40, 17] on div "Aureon Events Add Event Bulk Upload Events Shareable Event Boards Recently View…" at bounding box center [264, 10] width 515 height 21
click at [36, 7] on link at bounding box center [33, 7] width 53 height 7
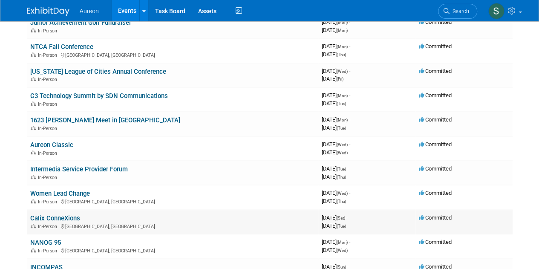
scroll to position [85, 0]
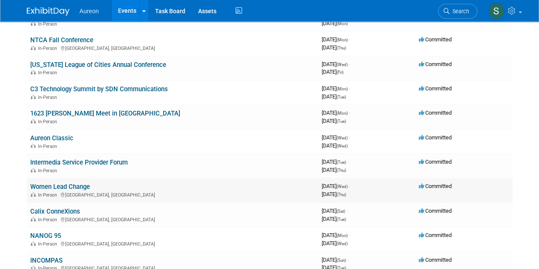
click at [70, 185] on link "Women Lead Change" at bounding box center [60, 187] width 60 height 8
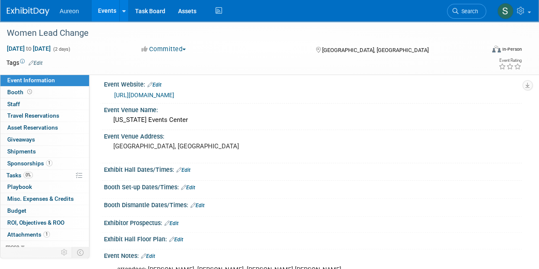
scroll to position [85, 0]
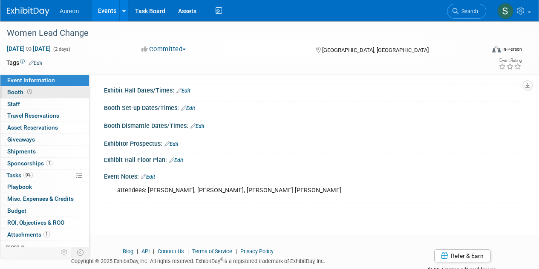
click at [44, 93] on link "Booth" at bounding box center [44, 93] width 89 height 12
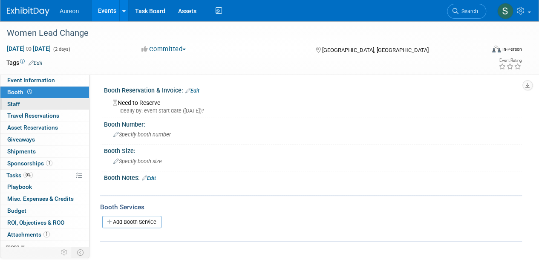
click at [26, 104] on link "0 Staff 0" at bounding box center [44, 104] width 89 height 12
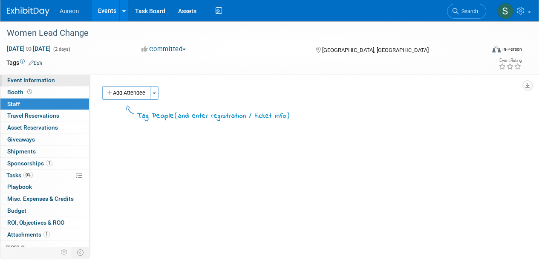
click at [24, 80] on span "Event Information" at bounding box center [31, 80] width 48 height 7
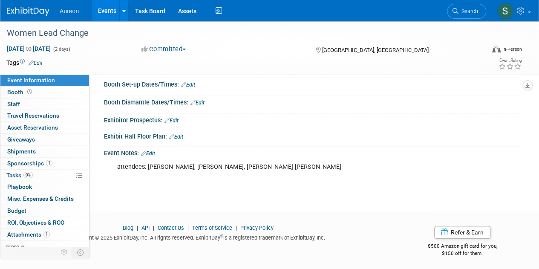
scroll to position [109, 0]
click at [147, 150] on link "Edit" at bounding box center [148, 153] width 14 height 6
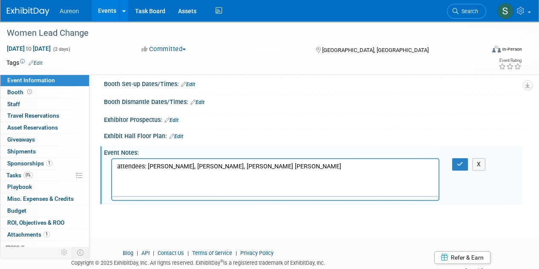
scroll to position [0, 0]
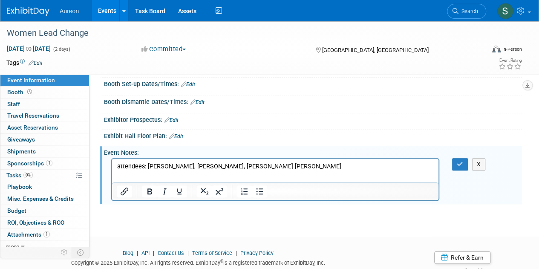
click at [279, 168] on p "attendees: Tina Schaffner, Holly Veeder, Kennedy Wuebker" at bounding box center [275, 166] width 317 height 9
click at [369, 166] on p "attendees: Tina Schaffner, Holly Veeder, Kennedy Wuebker, Angie Harlow, Mandi B…" at bounding box center [275, 166] width 317 height 9
click at [463, 164] on button "button" at bounding box center [460, 164] width 16 height 12
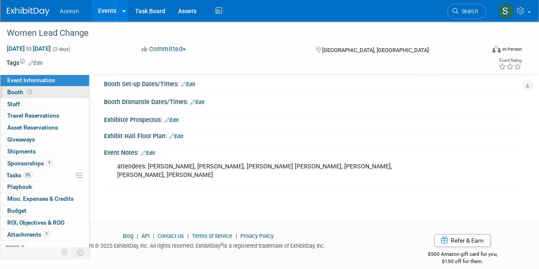
click at [41, 91] on link "Booth" at bounding box center [44, 93] width 89 height 12
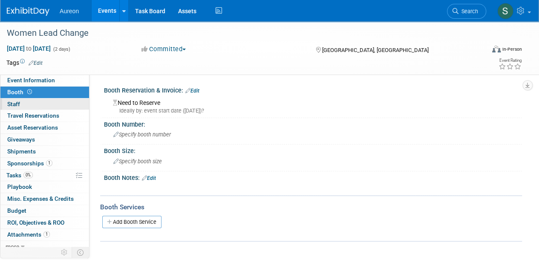
click at [42, 101] on link "0 Staff 0" at bounding box center [44, 104] width 89 height 12
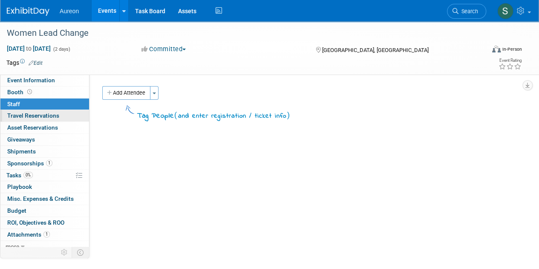
click at [43, 113] on span "Travel Reservations 0" at bounding box center [33, 115] width 52 height 7
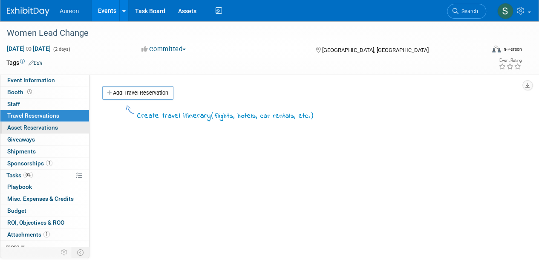
click at [40, 125] on span "Asset Reservations 0" at bounding box center [32, 127] width 51 height 7
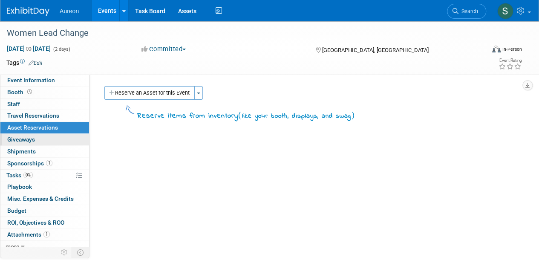
click at [35, 135] on link "0 Giveaways 0" at bounding box center [44, 140] width 89 height 12
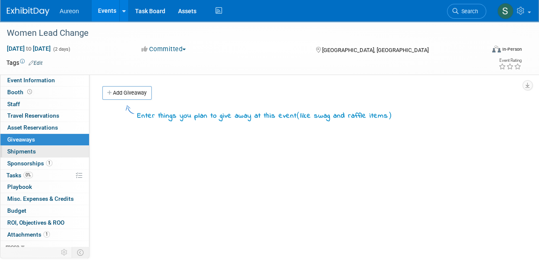
click at [37, 149] on link "0 Shipments 0" at bounding box center [44, 152] width 89 height 12
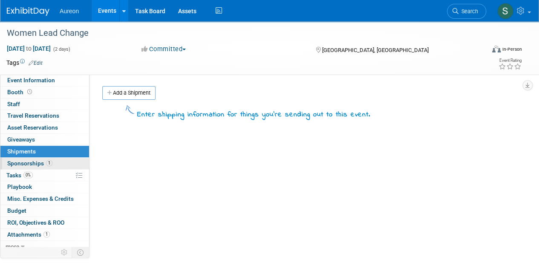
click at [32, 160] on span "Sponsorships 1" at bounding box center [29, 163] width 45 height 7
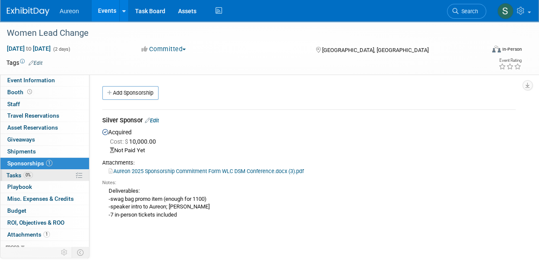
click at [44, 176] on link "0% Tasks 0%" at bounding box center [44, 176] width 89 height 12
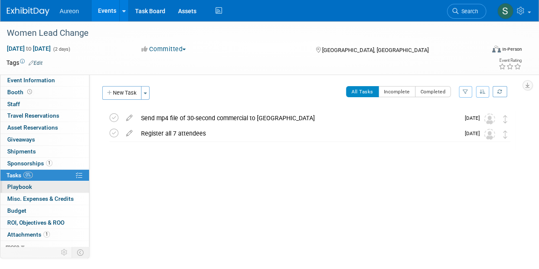
click at [27, 189] on span "Playbook 0" at bounding box center [19, 186] width 25 height 7
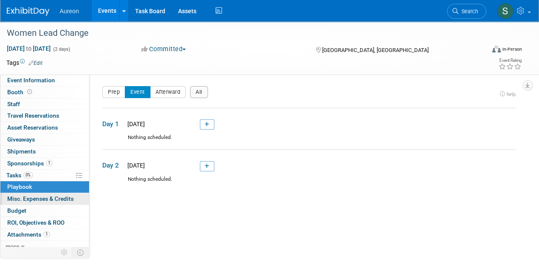
click at [35, 199] on span "Misc. Expenses & Credits 0" at bounding box center [40, 198] width 66 height 7
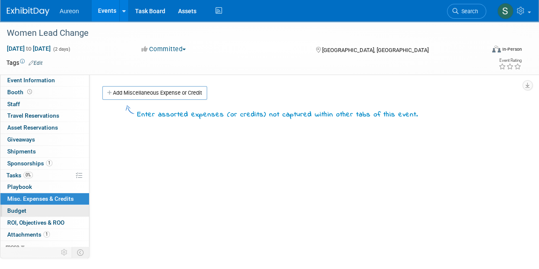
click at [29, 211] on link "Budget" at bounding box center [44, 211] width 89 height 12
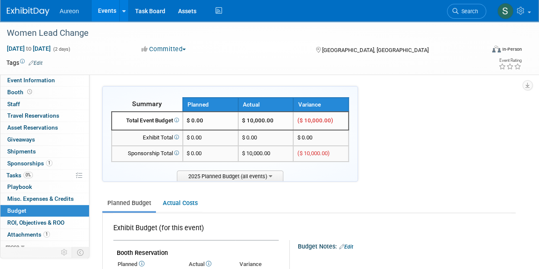
click at [47, 15] on img at bounding box center [28, 11] width 43 height 9
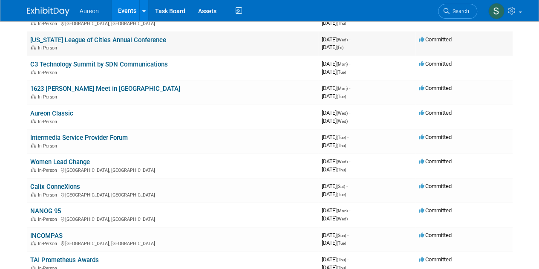
scroll to position [128, 0]
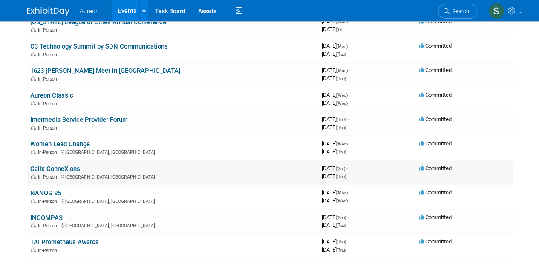
click at [77, 168] on link "Calix ConneXions" at bounding box center [55, 169] width 50 height 8
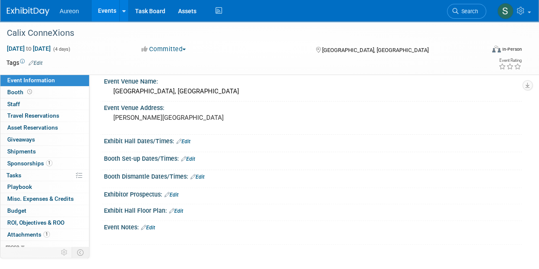
scroll to position [43, 0]
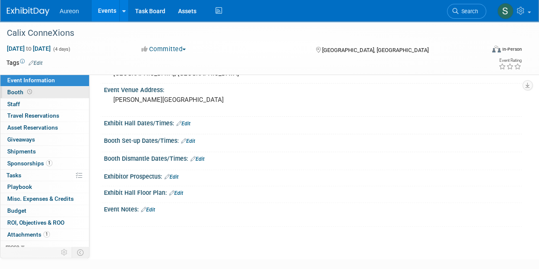
click at [1, 94] on link "Booth" at bounding box center [44, 93] width 89 height 12
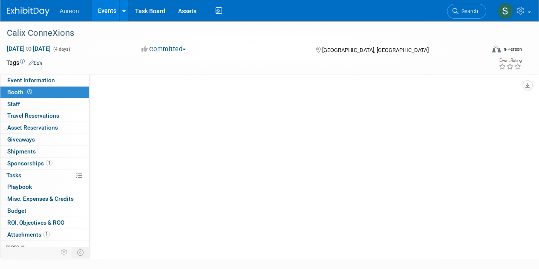
scroll to position [0, 0]
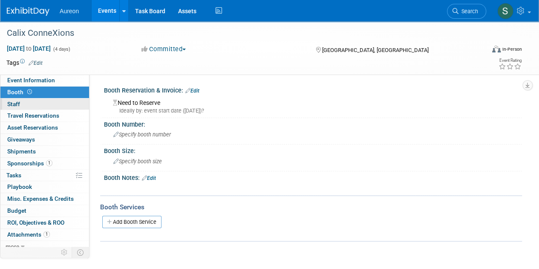
click at [58, 105] on link "0 Staff 0" at bounding box center [44, 104] width 89 height 12
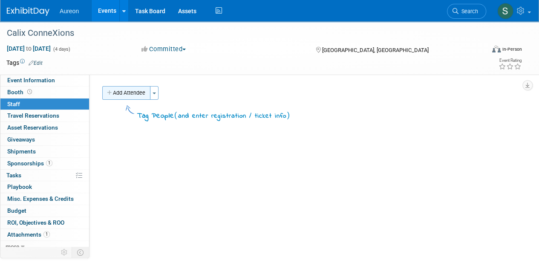
click at [120, 88] on button "Add Attendee" at bounding box center [126, 93] width 48 height 14
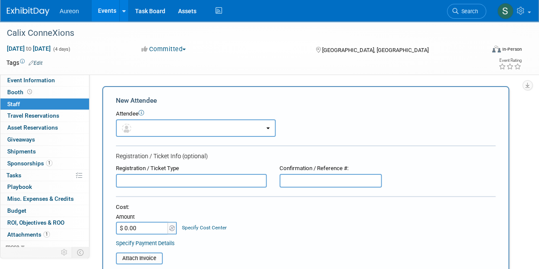
click at [182, 178] on input "text" at bounding box center [191, 181] width 151 height 14
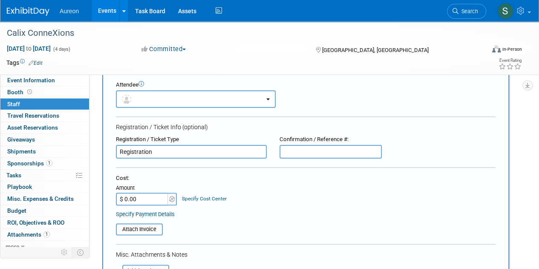
scroll to position [43, 0]
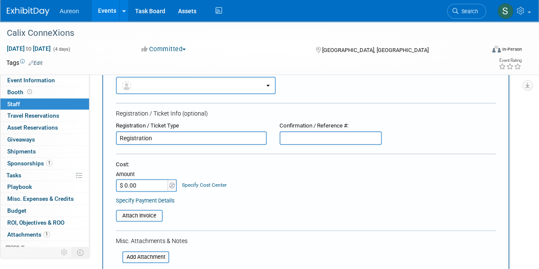
type input "Registration"
click at [147, 182] on input "$ 0.00" at bounding box center [142, 185] width 53 height 13
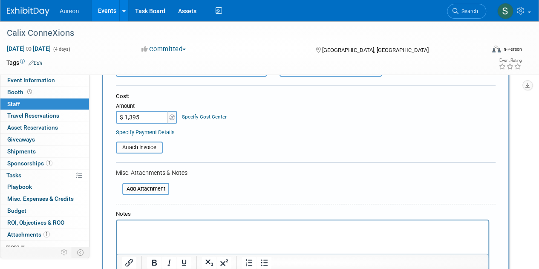
scroll to position [170, 0]
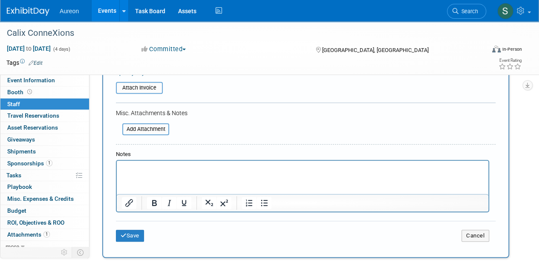
type input "$ 1,395.00"
click at [177, 165] on p "Rich Text Area. Press ALT-0 for help." at bounding box center [303, 168] width 362 height 9
click at [136, 231] on button "Save" at bounding box center [130, 236] width 28 height 12
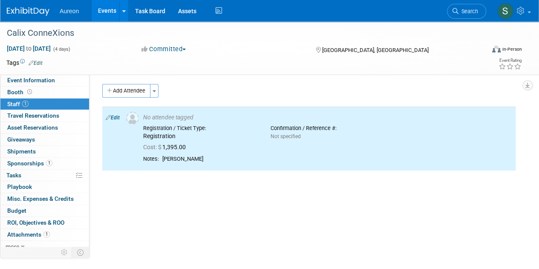
scroll to position [0, 0]
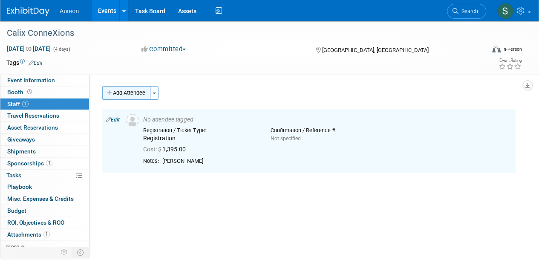
click at [118, 91] on button "Add Attendee" at bounding box center [126, 93] width 48 height 14
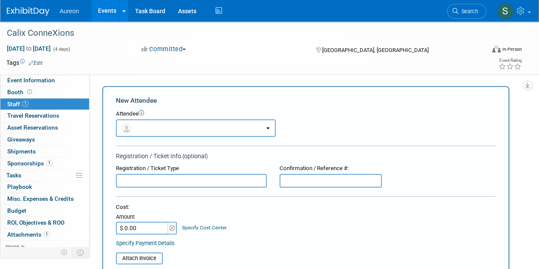
click at [151, 180] on input "text" at bounding box center [191, 181] width 151 height 14
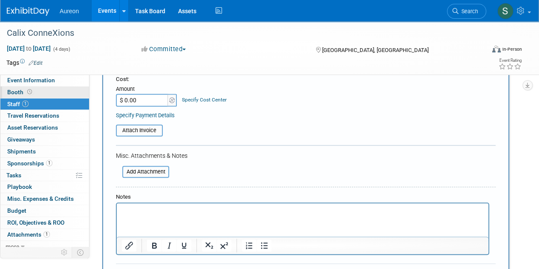
type input "Registration"
click at [146, 97] on input "$ 0.00" at bounding box center [142, 100] width 53 height 13
type input "$ 1,395.00"
click at [188, 214] on p "Rich Text Area. Press ALT-0 for help." at bounding box center [303, 211] width 362 height 9
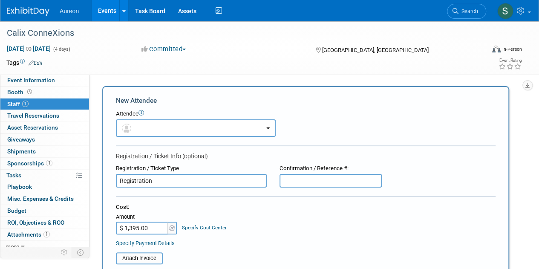
scroll to position [256, 0]
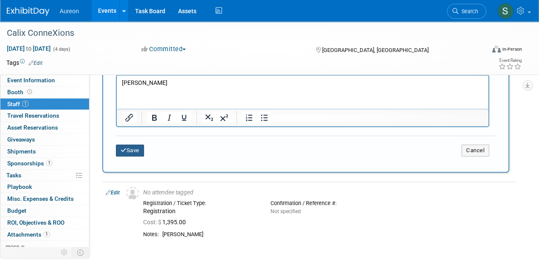
click at [130, 156] on div "Save Cancel" at bounding box center [306, 149] width 380 height 27
click at [130, 150] on button "Save" at bounding box center [130, 150] width 28 height 12
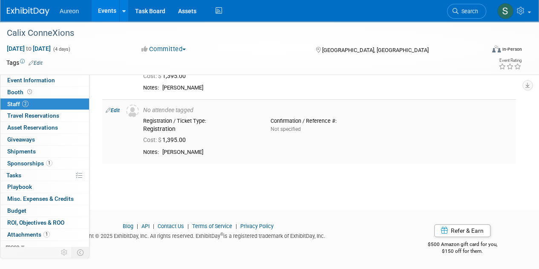
scroll to position [0, 0]
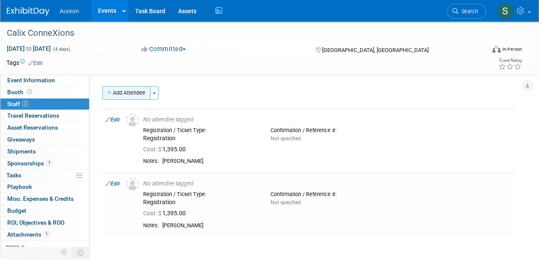
click at [140, 92] on button "Add Attendee" at bounding box center [126, 93] width 48 height 14
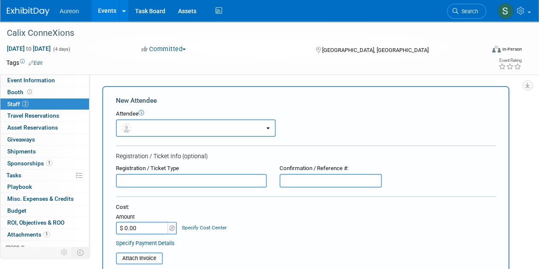
click at [151, 180] on input "text" at bounding box center [191, 181] width 151 height 14
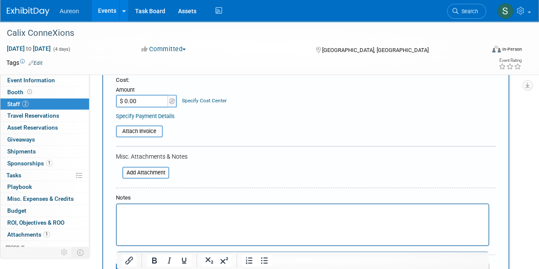
scroll to position [128, 0]
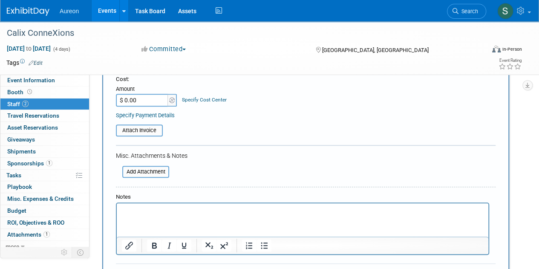
type input "Registration"
click at [220, 215] on html at bounding box center [303, 209] width 372 height 12
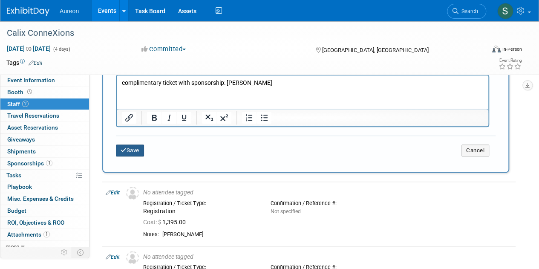
click at [136, 145] on button "Save" at bounding box center [130, 150] width 28 height 12
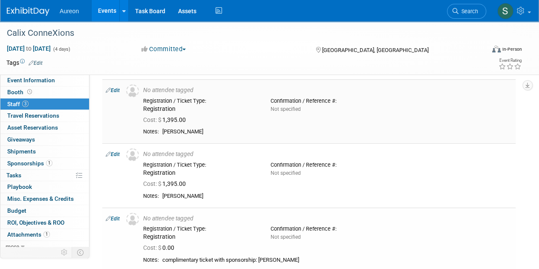
scroll to position [43, 0]
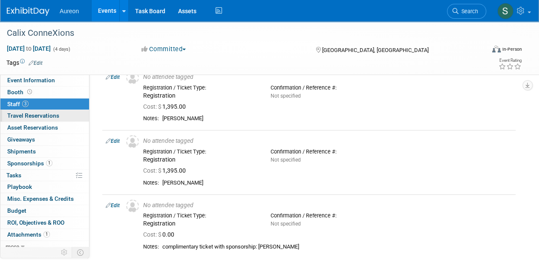
click at [17, 112] on span "Travel Reservations 0" at bounding box center [33, 115] width 52 height 7
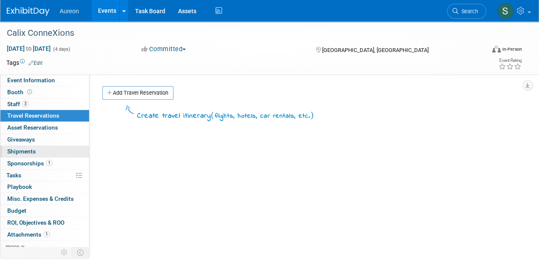
click at [22, 148] on span "Shipments 0" at bounding box center [21, 151] width 29 height 7
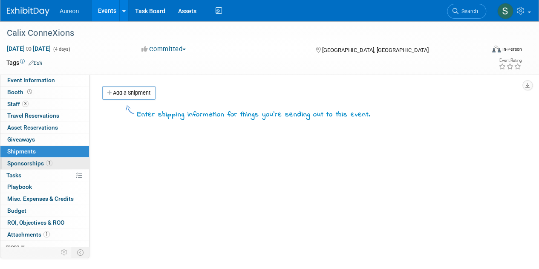
click at [23, 161] on span "Sponsorships 1" at bounding box center [29, 163] width 45 height 7
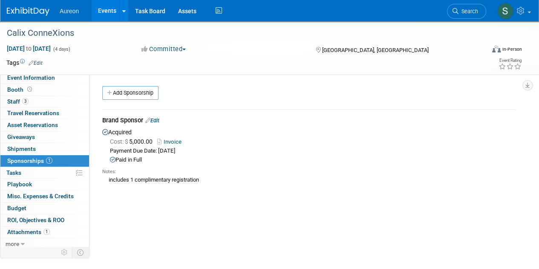
scroll to position [3, 0]
